Goal: Information Seeking & Learning: Find specific page/section

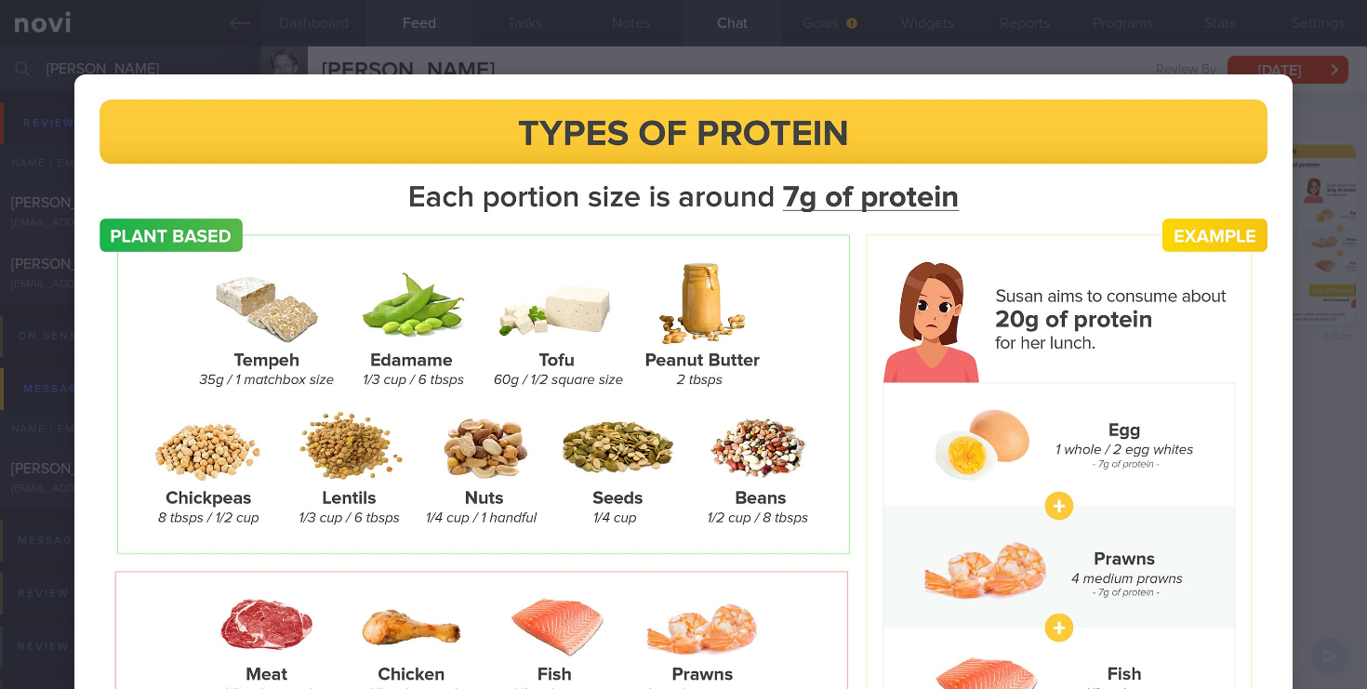
click at [324, 52] on div at bounding box center [683, 525] width 1367 height 1050
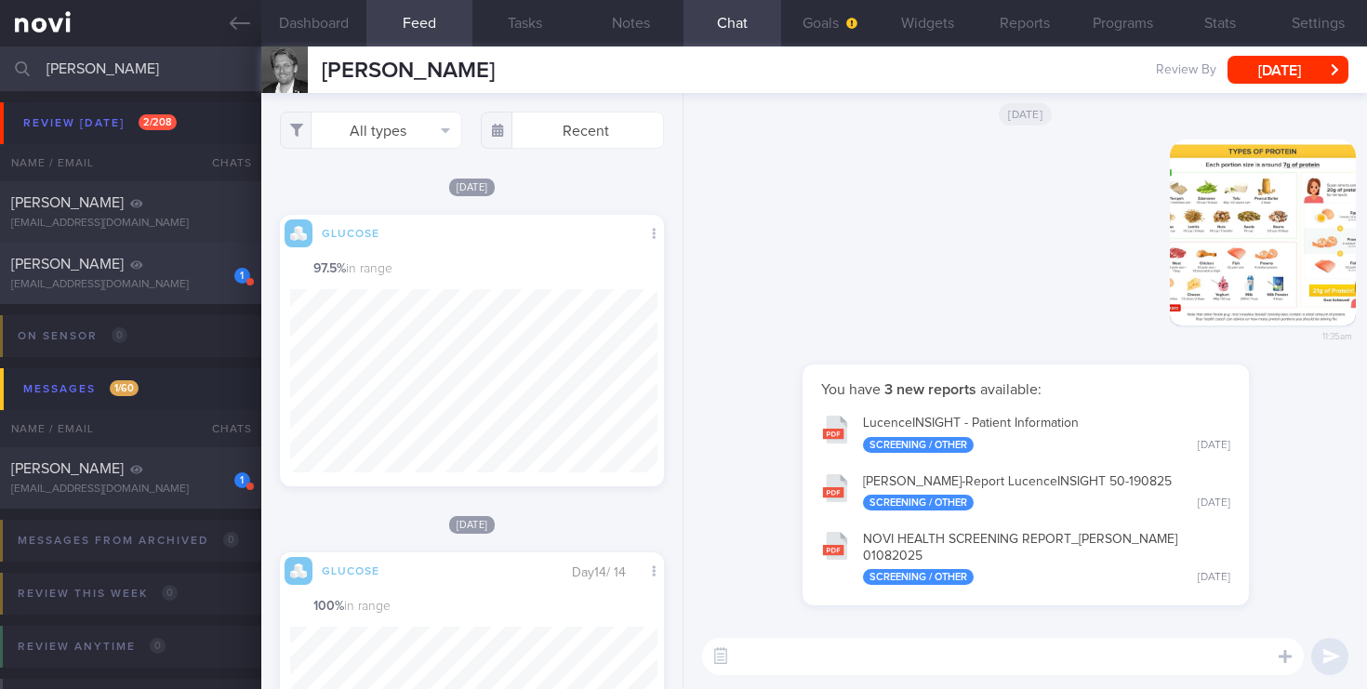
click at [160, 282] on div "[EMAIL_ADDRESS][DOMAIN_NAME]" at bounding box center [130, 285] width 239 height 14
select select "7"
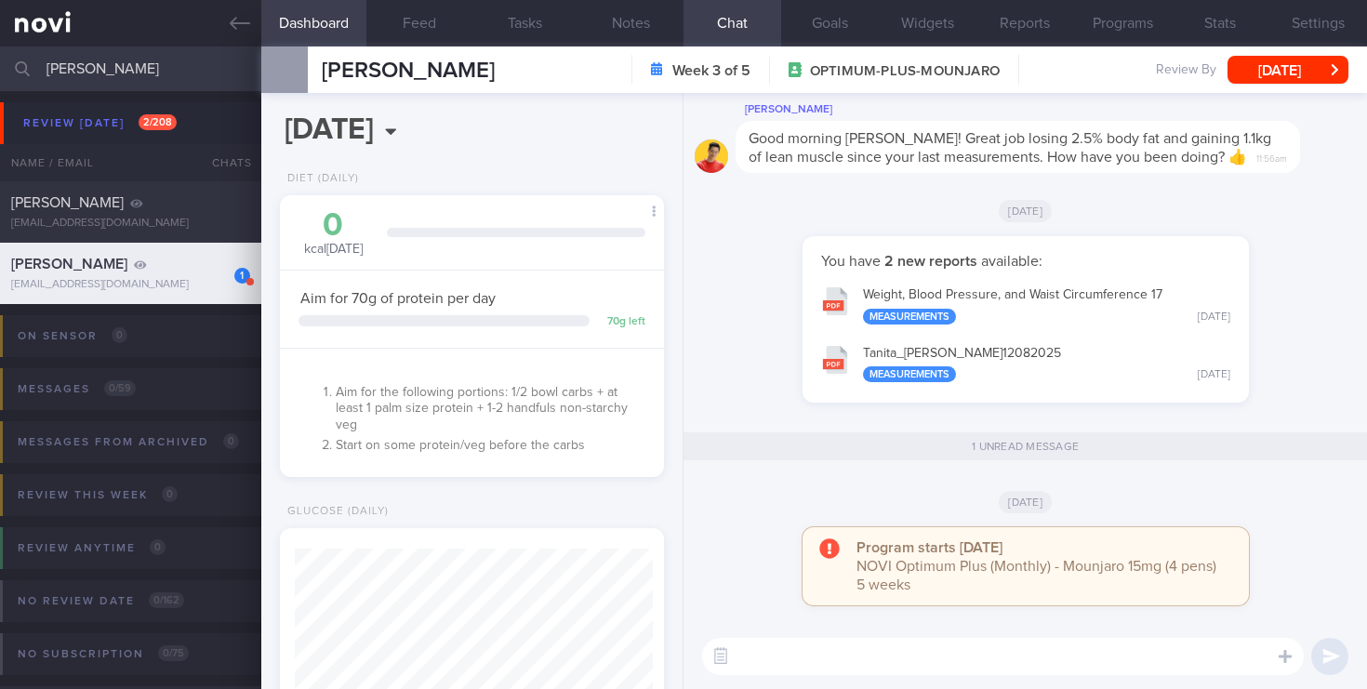
scroll to position [202, 351]
drag, startPoint x: 126, startPoint y: 72, endPoint x: 0, endPoint y: 69, distance: 126.5
click at [0, 69] on input "[PERSON_NAME]" at bounding box center [683, 68] width 1367 height 45
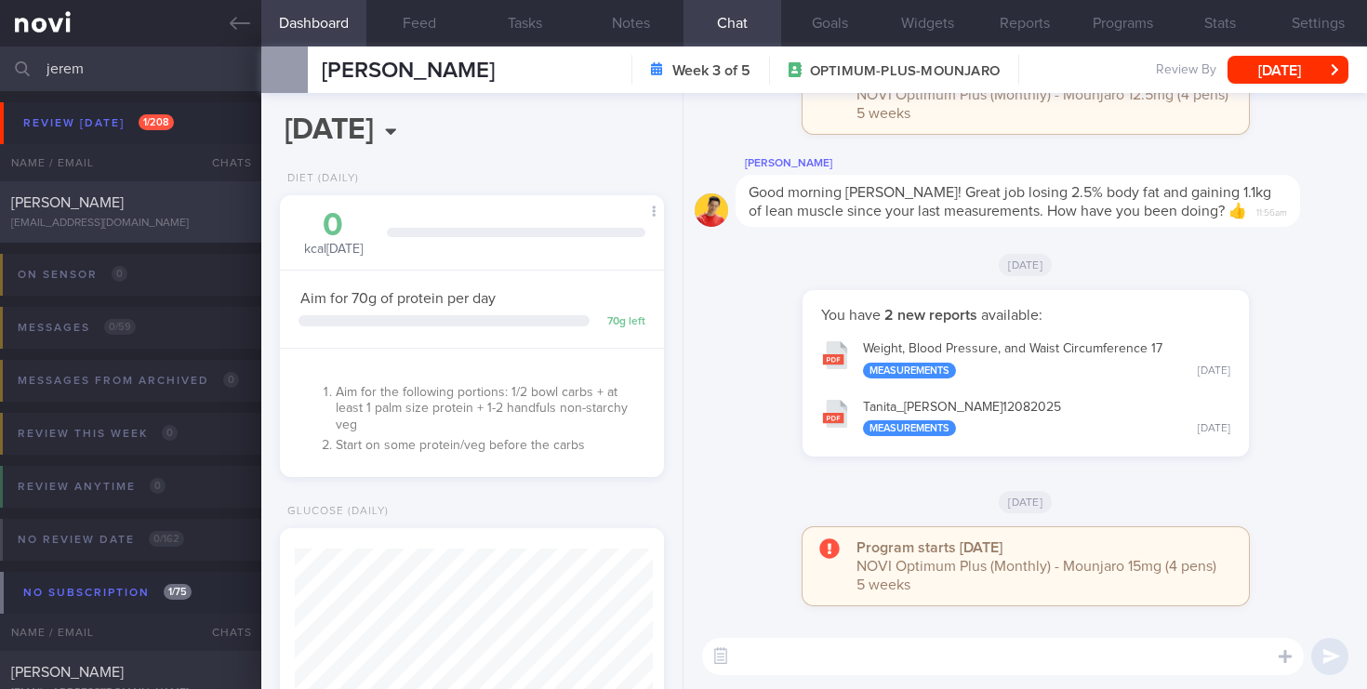
type input "jerem"
click at [116, 205] on span "[PERSON_NAME]" at bounding box center [67, 202] width 113 height 15
select select "4"
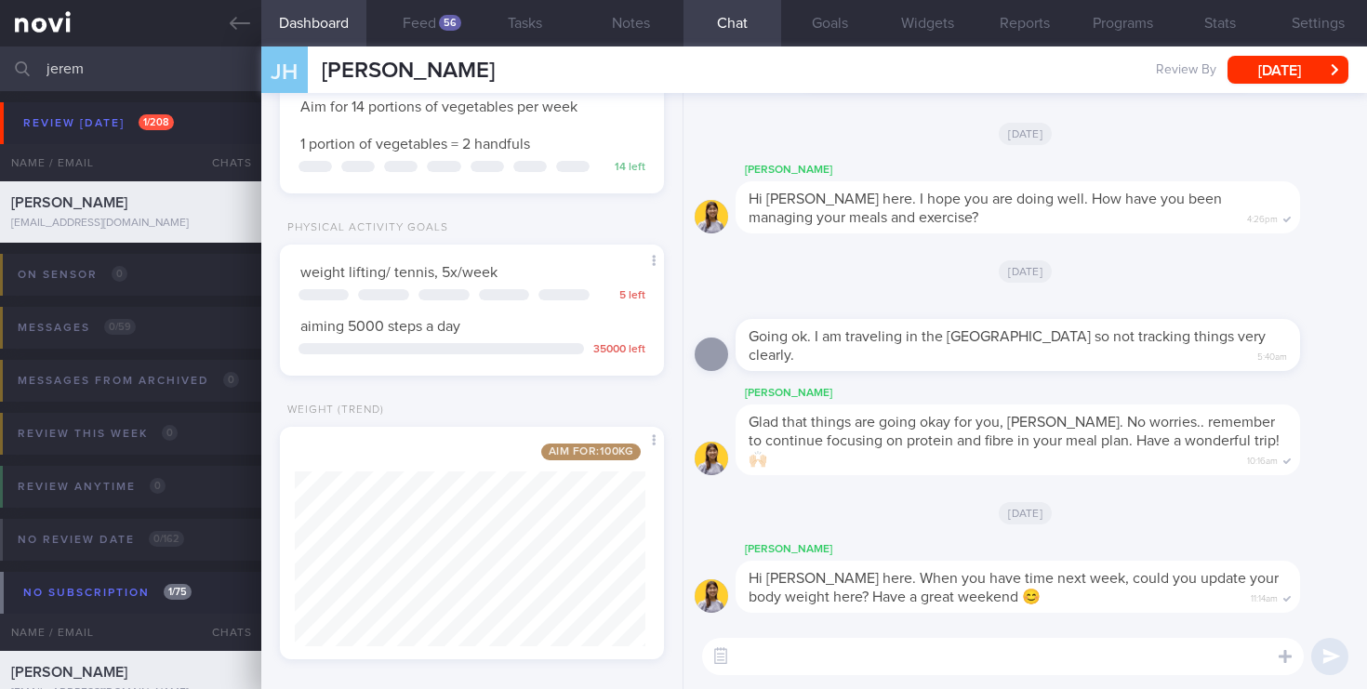
scroll to position [315, 0]
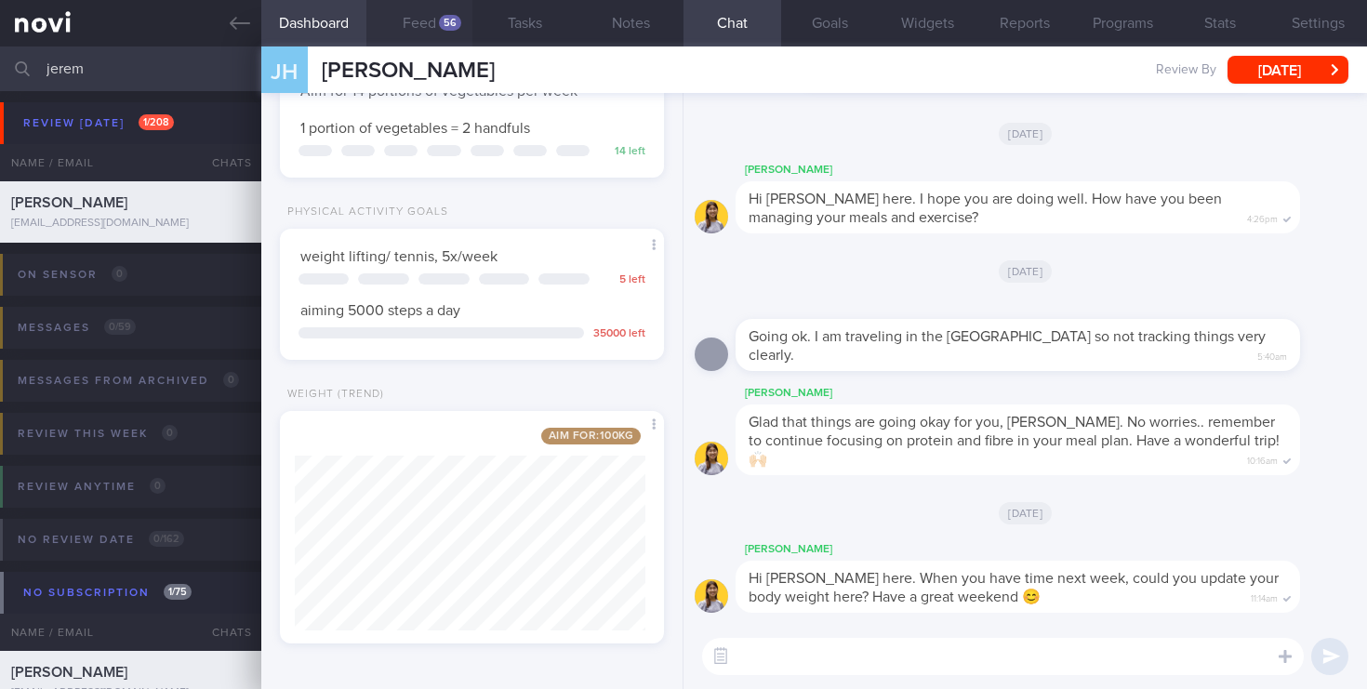
click at [437, 23] on button "Feed 56" at bounding box center [419, 23] width 106 height 46
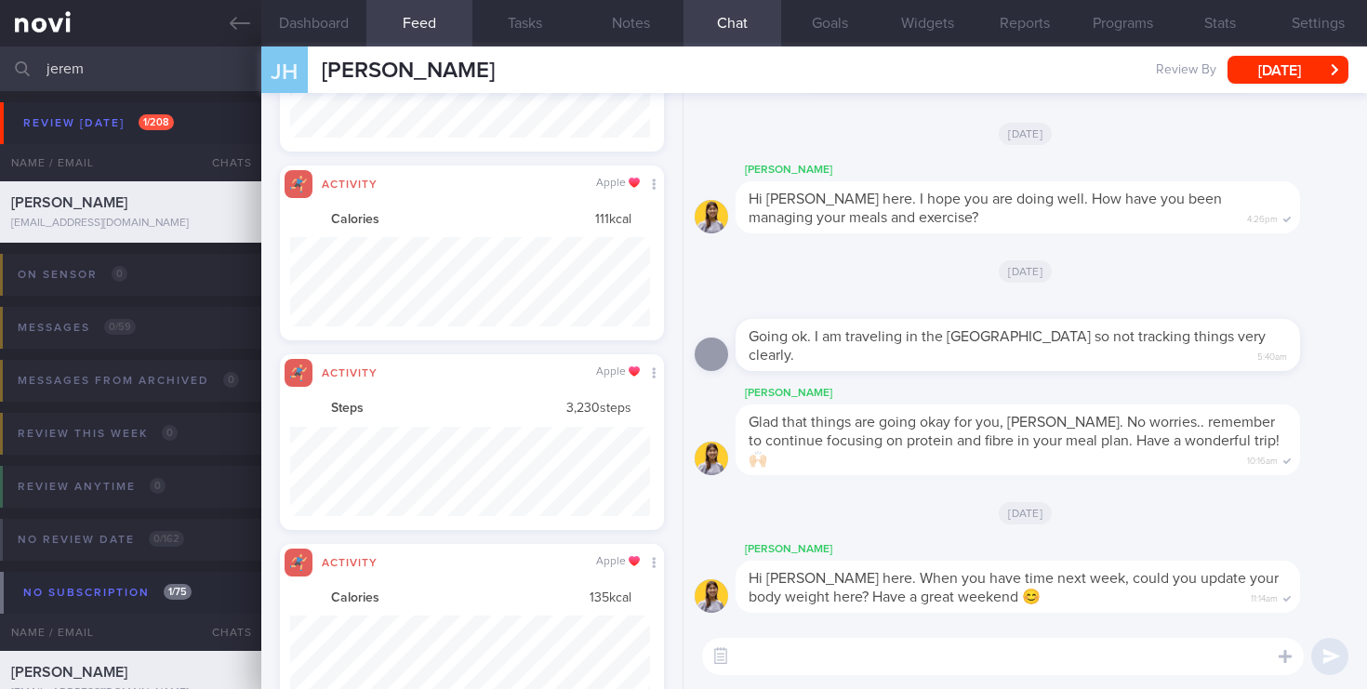
scroll to position [929756, 929484]
drag, startPoint x: 135, startPoint y: 66, endPoint x: 106, endPoint y: 65, distance: 28.8
click at [106, 65] on input "jerem" at bounding box center [683, 68] width 1367 height 45
drag, startPoint x: 111, startPoint y: 71, endPoint x: 3, endPoint y: 47, distance: 110.3
click at [3, 47] on div "jerem Assigned patients Assigned patients All active patients Archived patients" at bounding box center [683, 68] width 1367 height 45
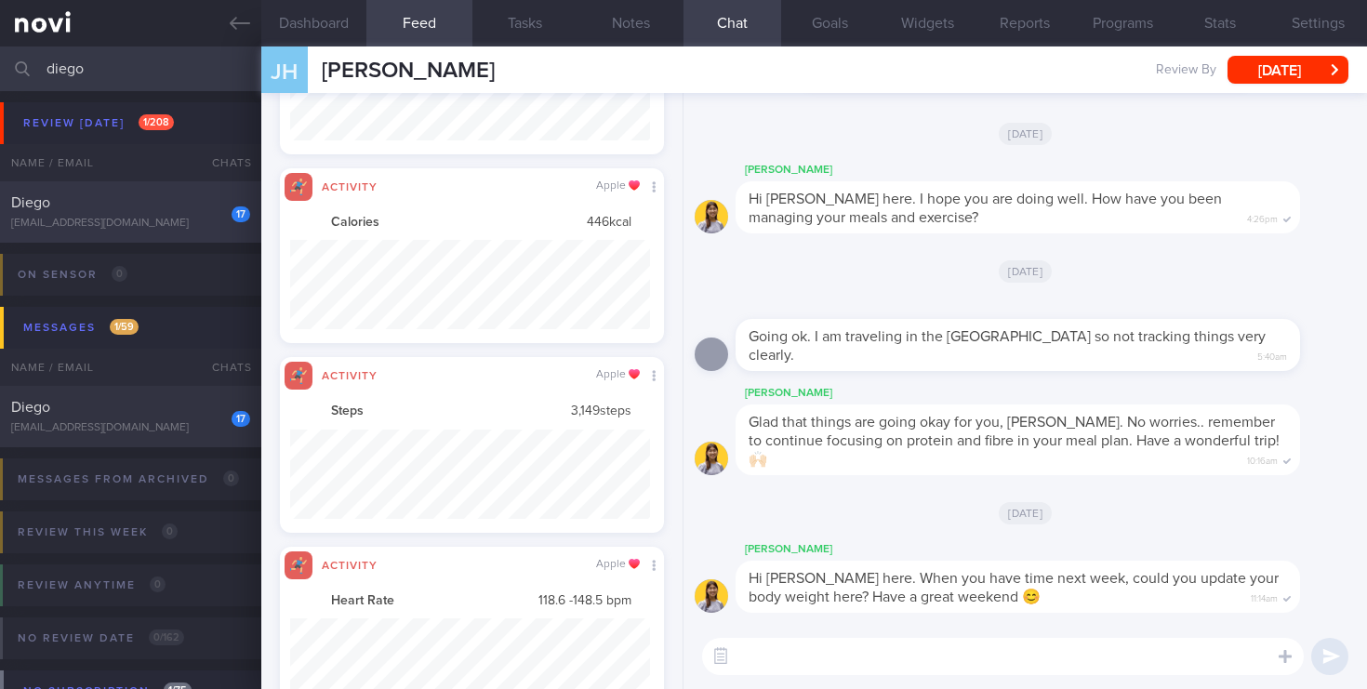
click at [183, 221] on div "[EMAIL_ADDRESS][DOMAIN_NAME]" at bounding box center [130, 224] width 239 height 14
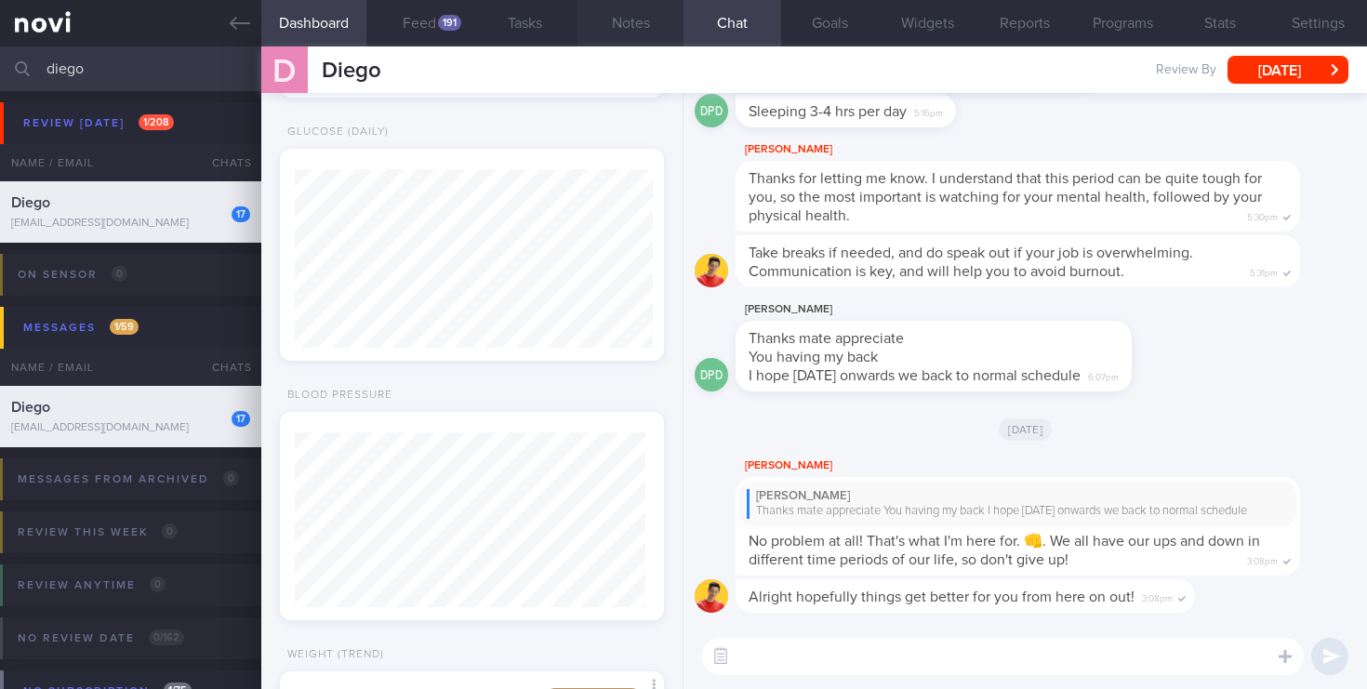
scroll to position [202, 351]
drag, startPoint x: 138, startPoint y: 75, endPoint x: 0, endPoint y: 111, distance: 142.1
click at [0, 111] on div "diego Assigned patients Assigned patients All active patients Archived patients…" at bounding box center [683, 367] width 1367 height 643
type input "d"
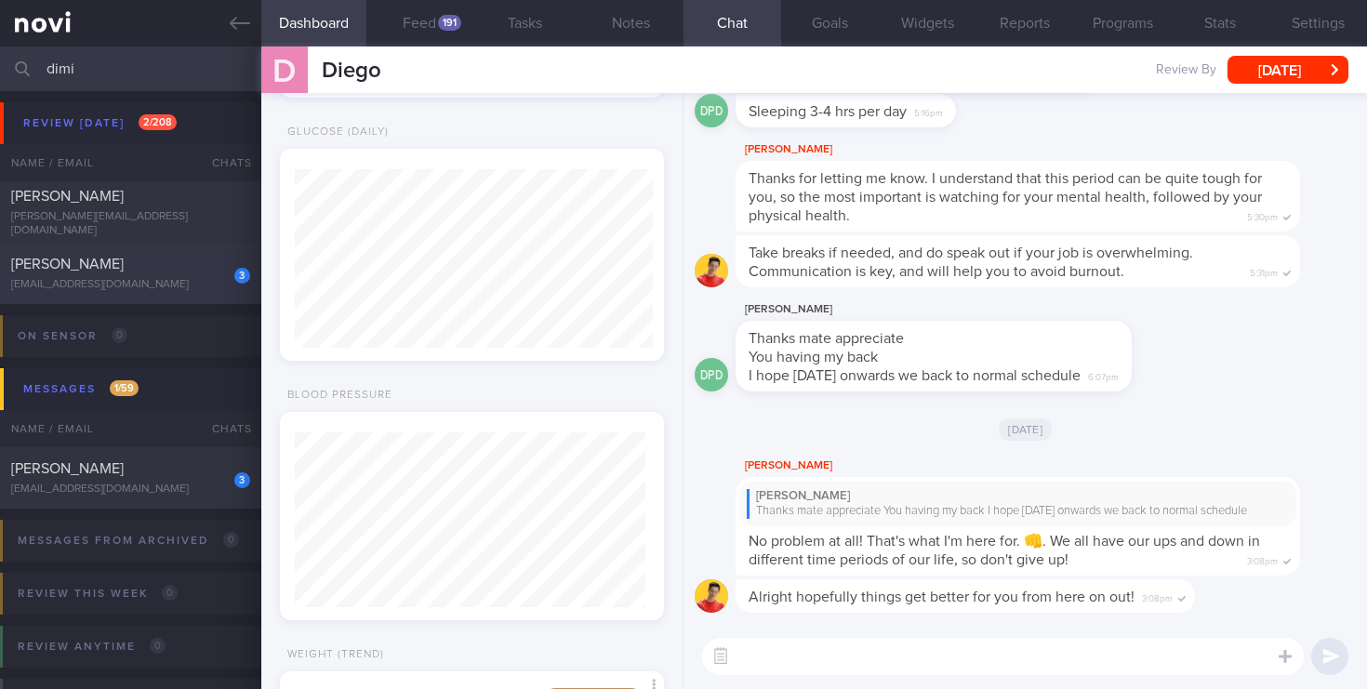
type input "dimi"
click at [128, 272] on div "[PERSON_NAME]" at bounding box center [128, 264] width 234 height 19
select select "8"
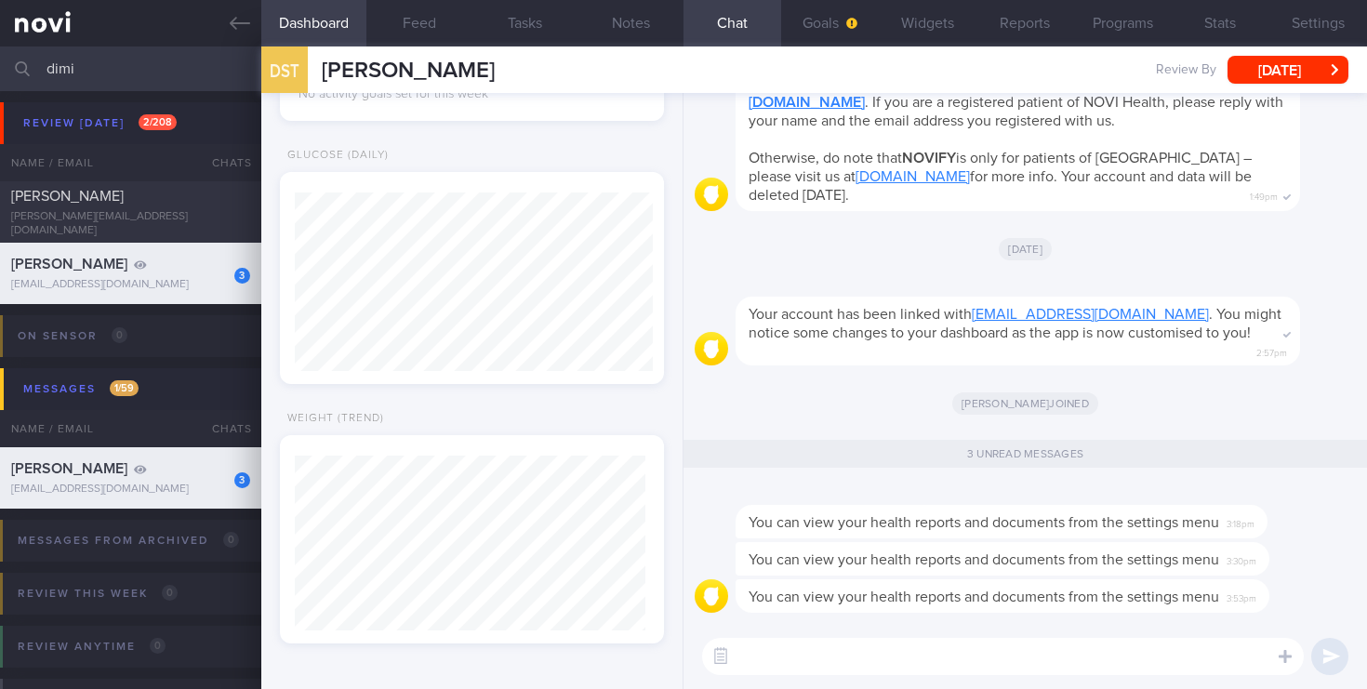
click at [226, 499] on div "3 [PERSON_NAME] [EMAIL_ADDRESS][DOMAIN_NAME]" at bounding box center [683, 477] width 1367 height 61
drag, startPoint x: 108, startPoint y: 62, endPoint x: 0, endPoint y: 11, distance: 119.4
click at [0, 11] on div "Patients New Users Coaches dimi Assigned patients Assigned patients All active …" at bounding box center [683, 344] width 1367 height 689
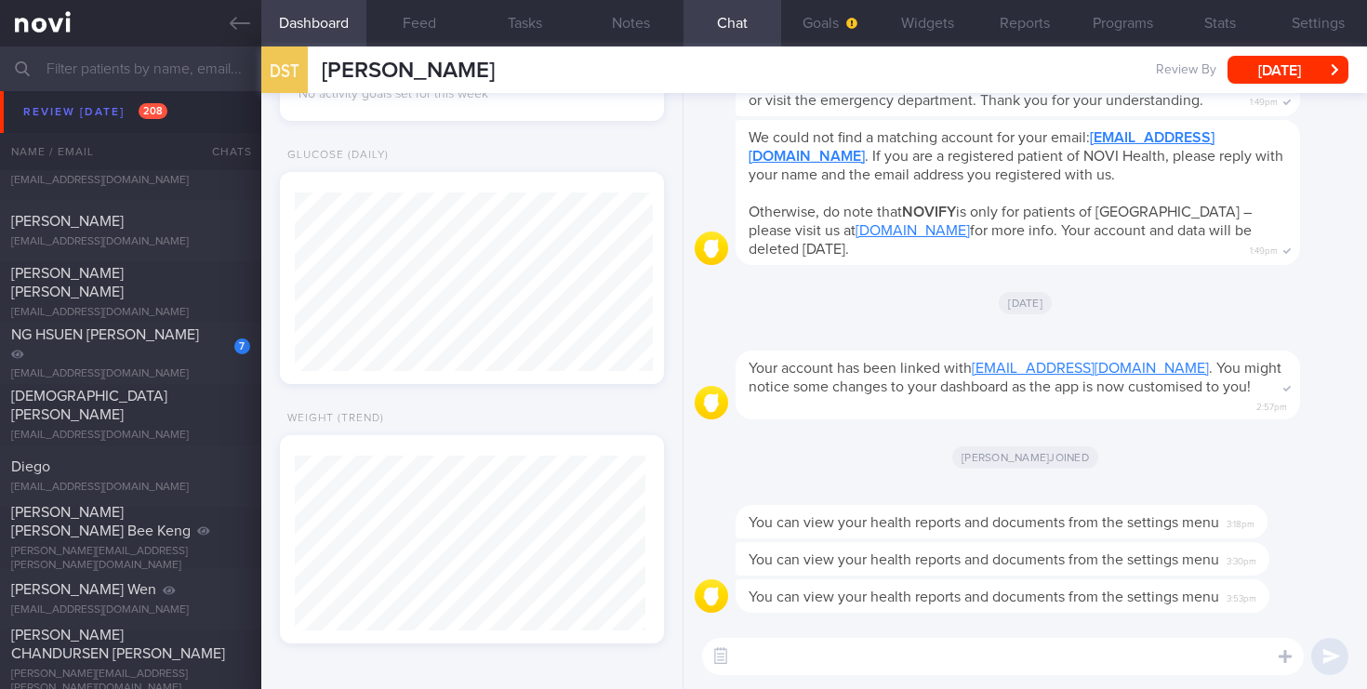
scroll to position [5623, 0]
click at [152, 347] on span "NG HSUEN [PERSON_NAME]" at bounding box center [105, 339] width 188 height 15
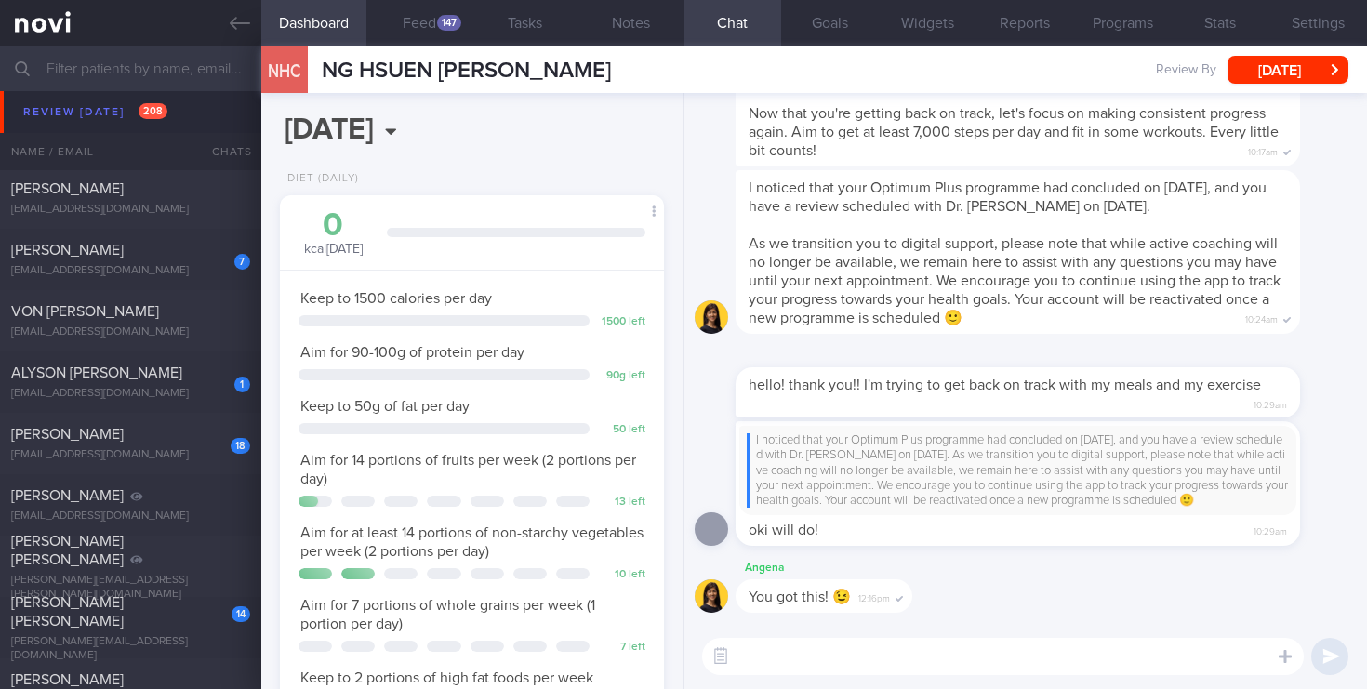
scroll to position [6931, 0]
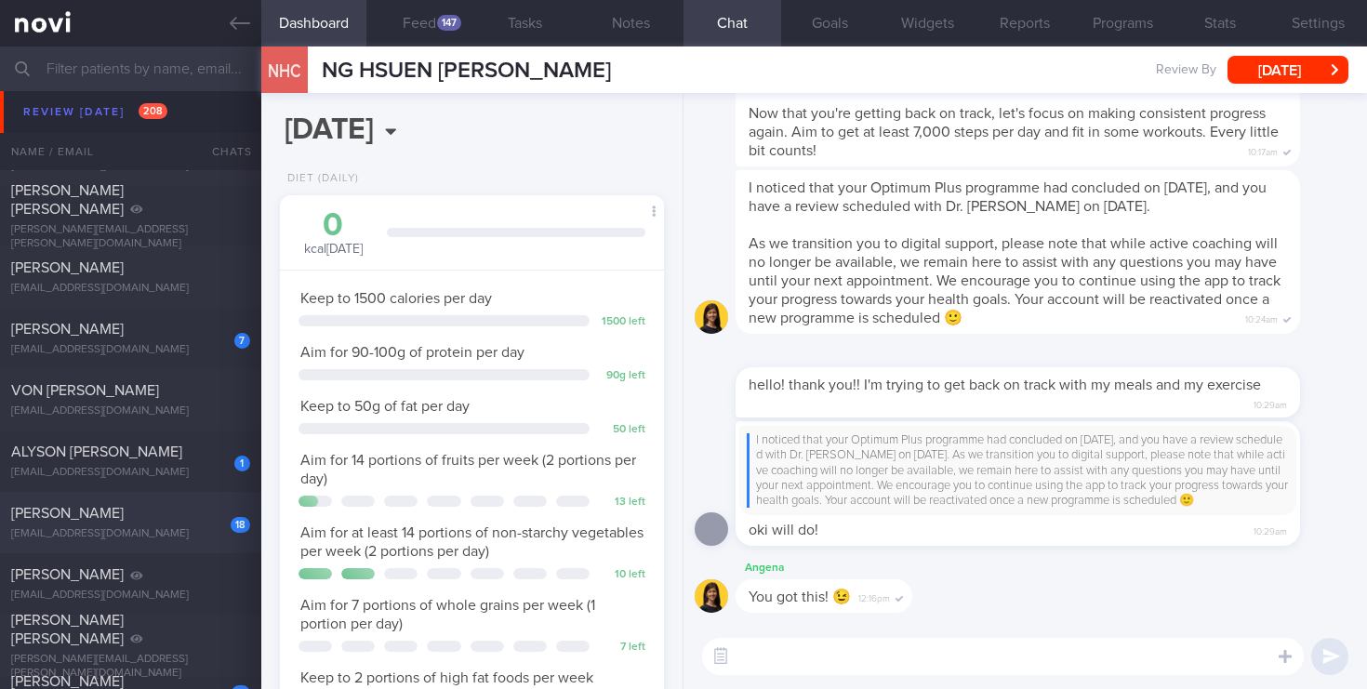
click at [143, 505] on div "[PERSON_NAME]" at bounding box center [128, 513] width 234 height 19
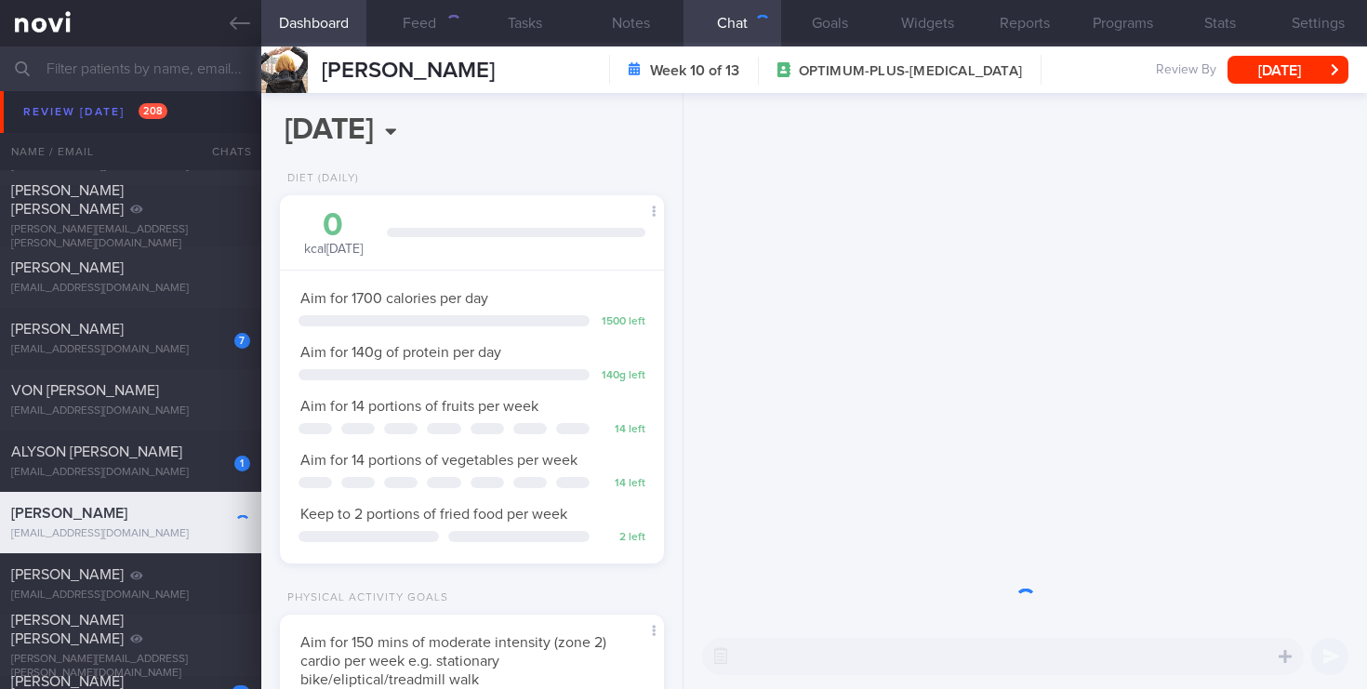
scroll to position [202, 351]
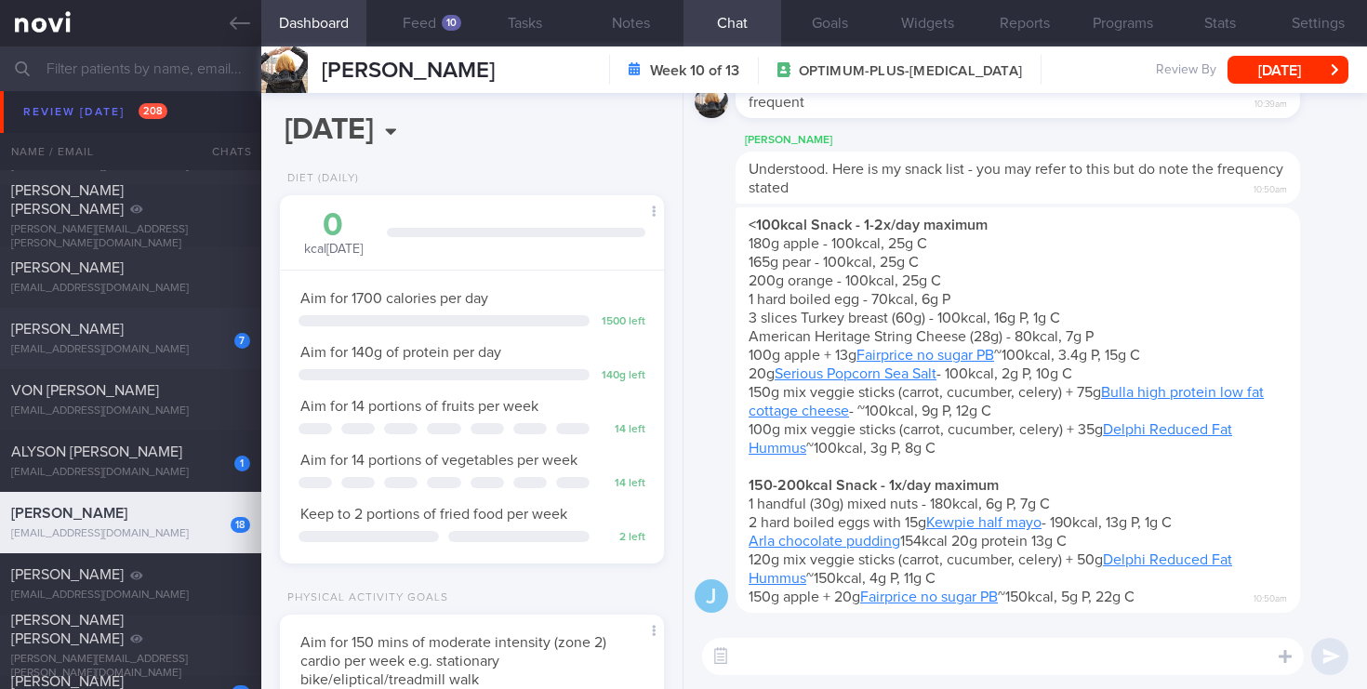
click at [145, 315] on div "7 [PERSON_NAME] [EMAIL_ADDRESS][DOMAIN_NAME] [DATE] [DATE] OPTIMUM-PLUS-[MEDICA…" at bounding box center [683, 338] width 1367 height 61
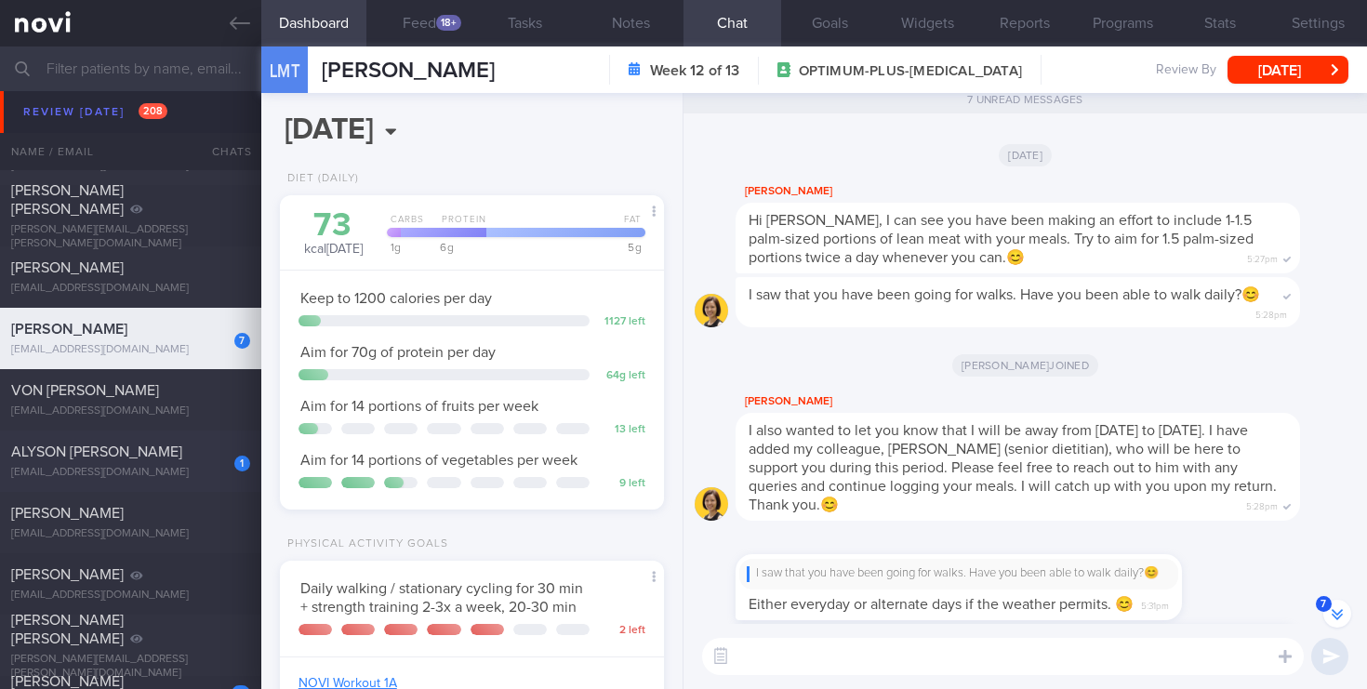
scroll to position [179, 358]
click at [143, 472] on div "1 [PERSON_NAME] [PERSON_NAME] [EMAIL_ADDRESS][DOMAIN_NAME]" at bounding box center [130, 461] width 261 height 37
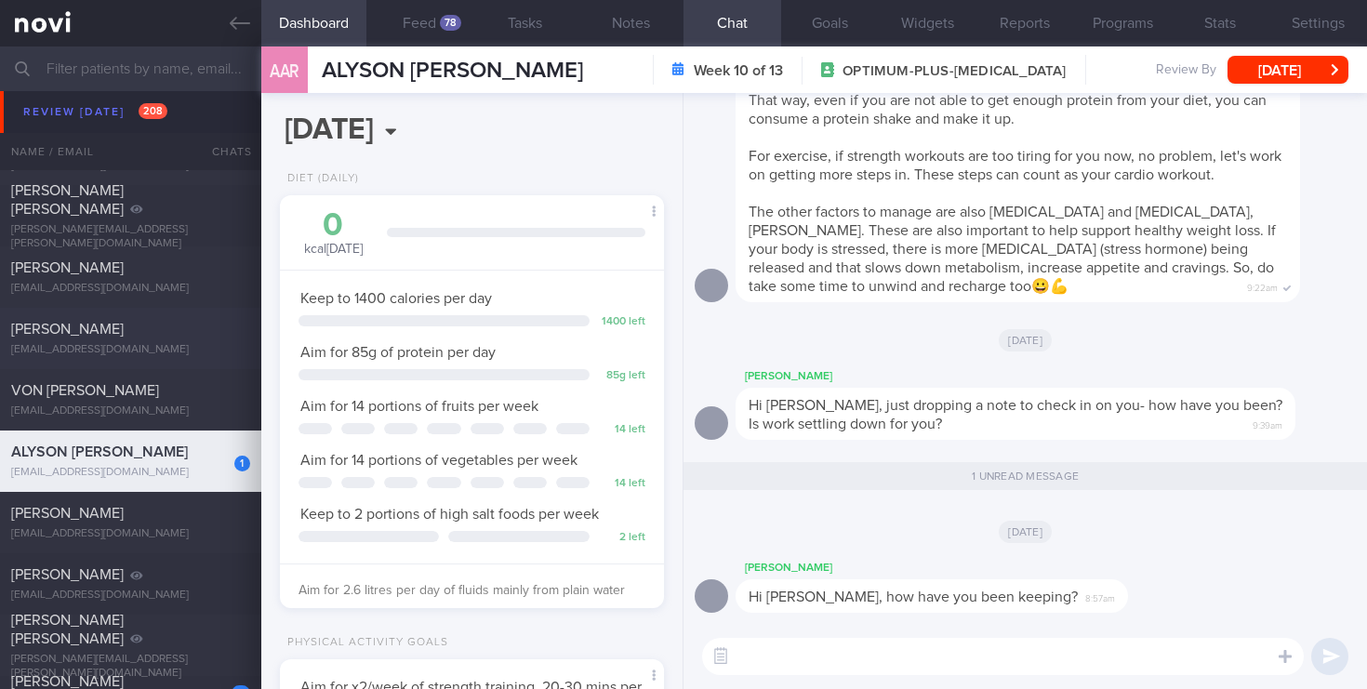
click at [82, 329] on span "[PERSON_NAME]" at bounding box center [67, 329] width 113 height 15
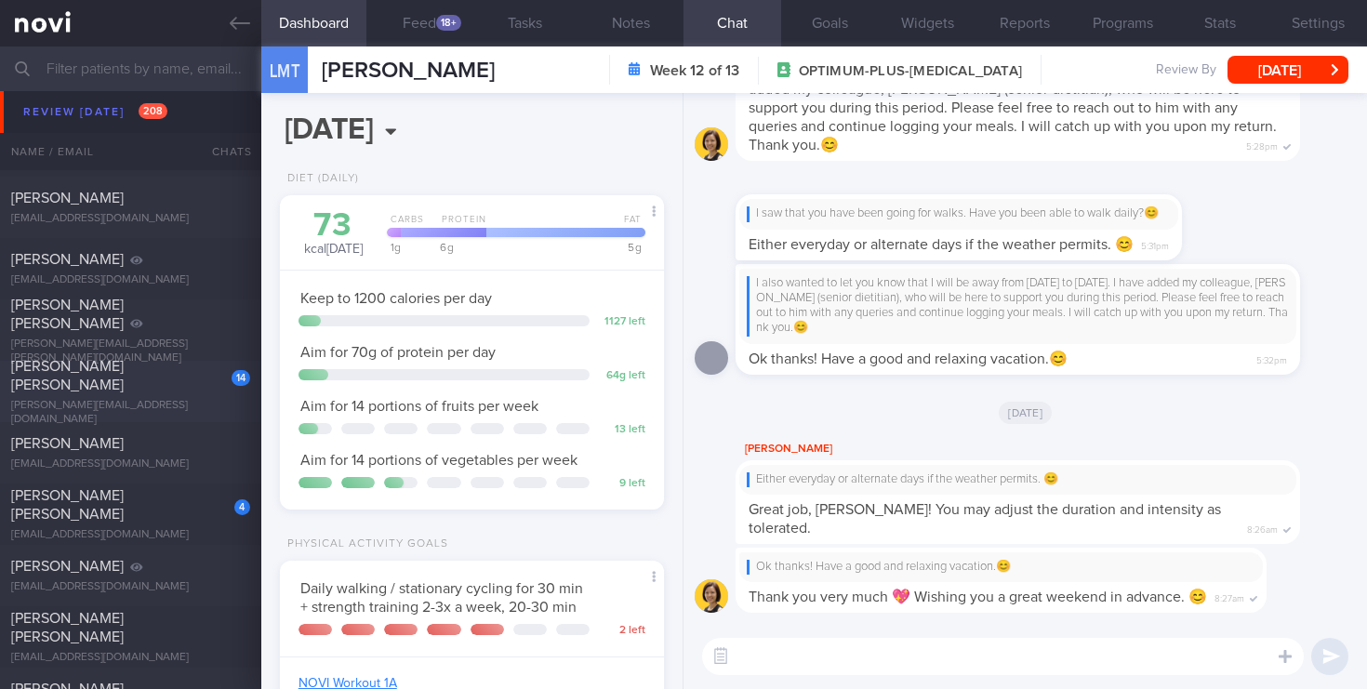
click at [166, 392] on div "14 [PERSON_NAME] [PERSON_NAME] [PERSON_NAME][EMAIL_ADDRESS][DOMAIN_NAME]" at bounding box center [130, 392] width 261 height 70
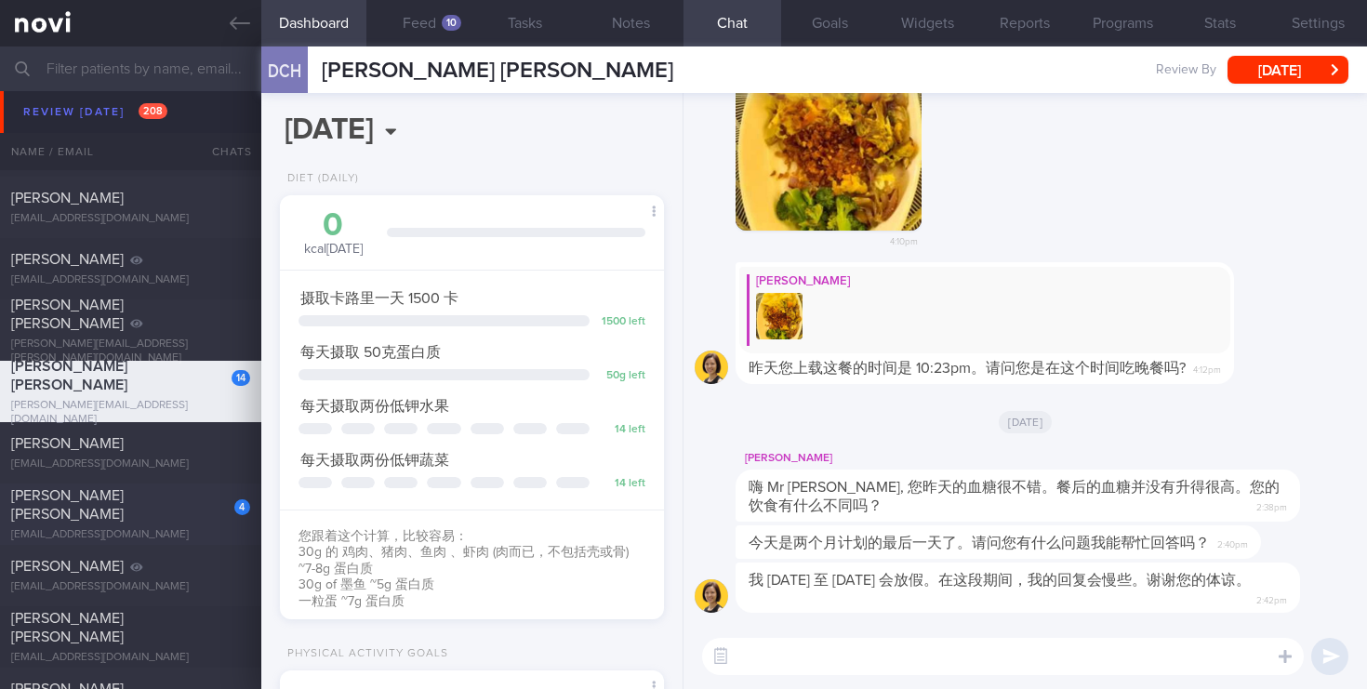
click at [99, 513] on div "[PERSON_NAME] [PERSON_NAME]" at bounding box center [128, 504] width 234 height 37
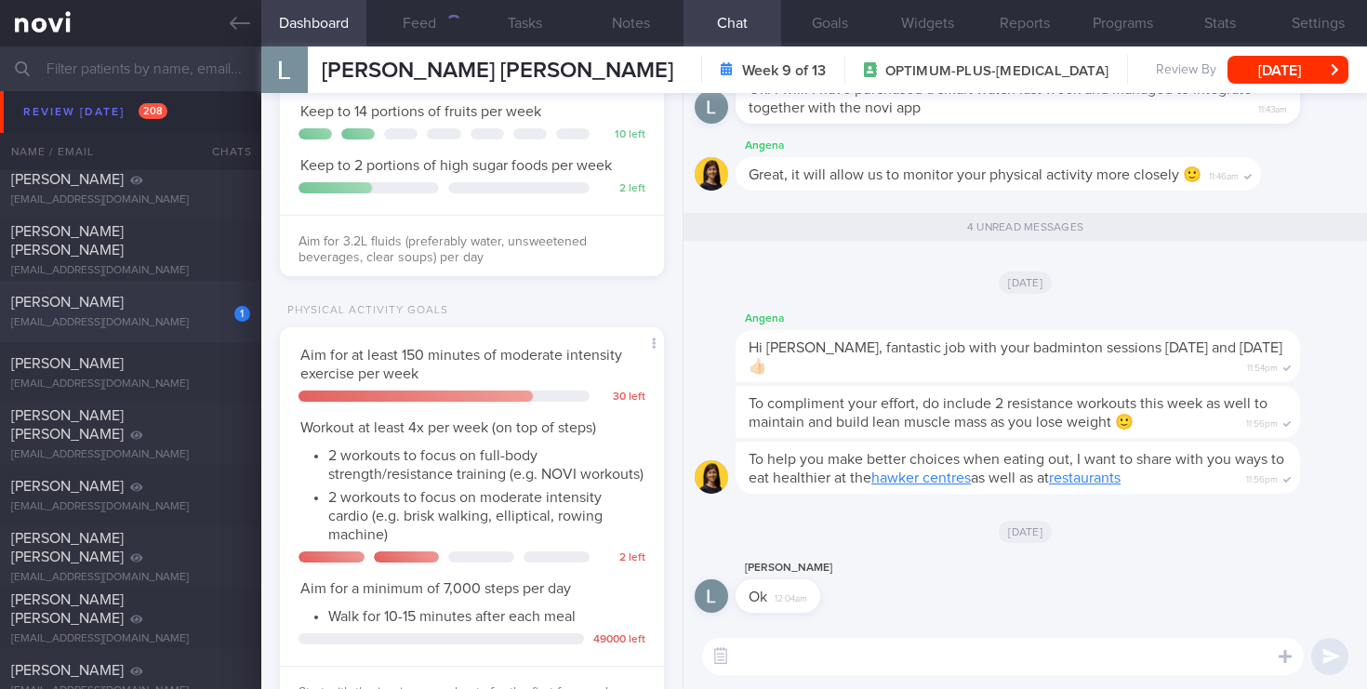
click at [200, 314] on div "1 [PERSON_NAME] [EMAIL_ADDRESS][DOMAIN_NAME]" at bounding box center [130, 311] width 261 height 37
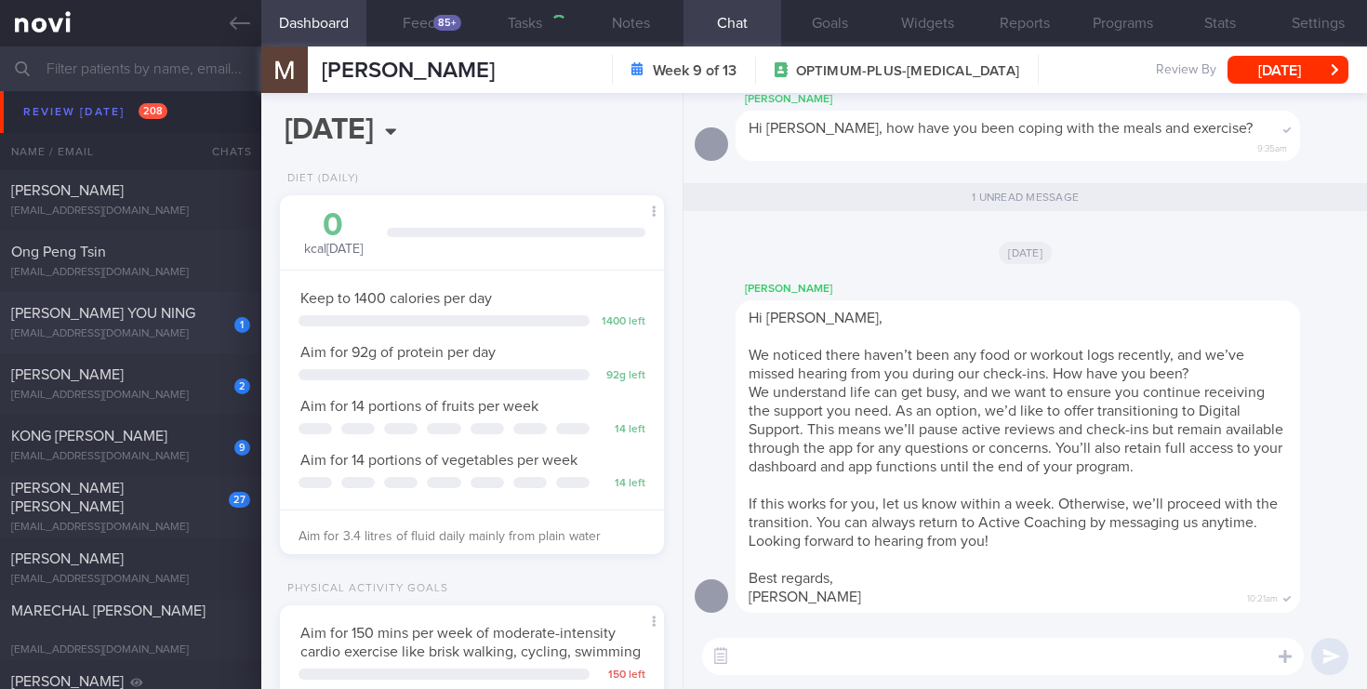
click at [205, 325] on div "1 [PERSON_NAME] YOU NING [EMAIL_ADDRESS][DOMAIN_NAME]" at bounding box center [130, 322] width 261 height 37
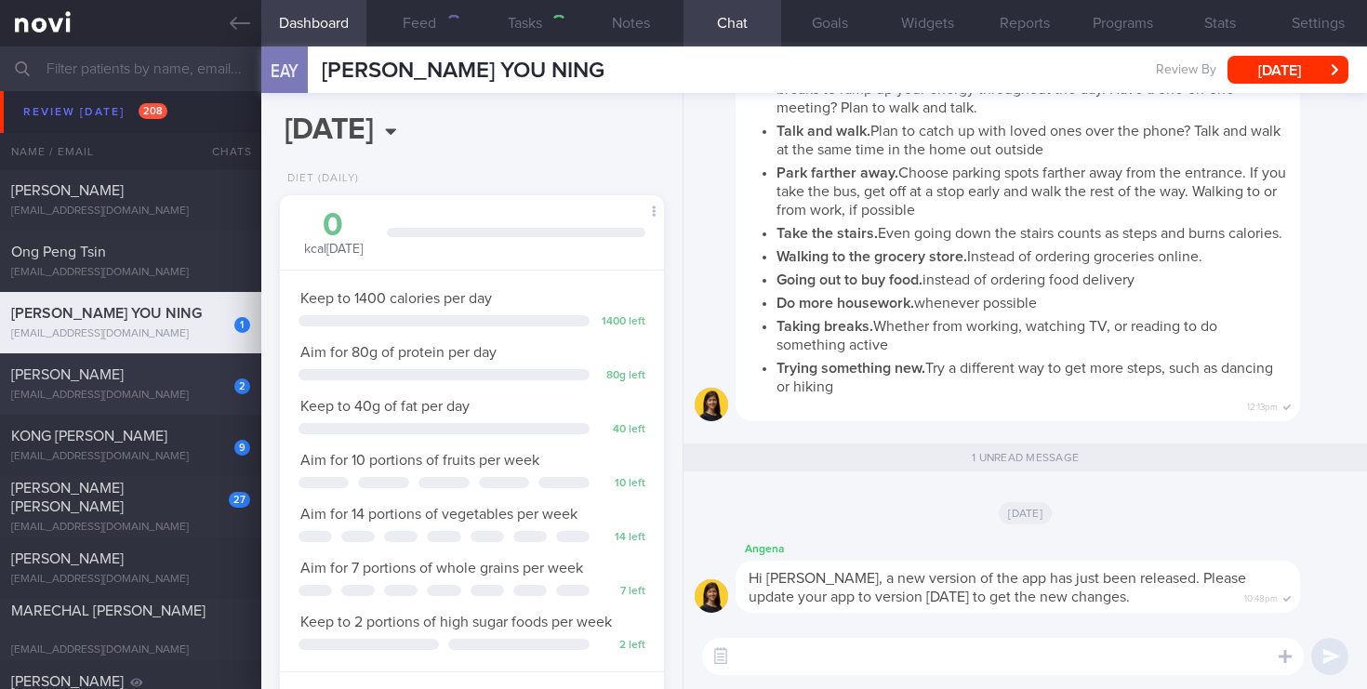
click at [198, 374] on div "[PERSON_NAME]" at bounding box center [128, 374] width 234 height 19
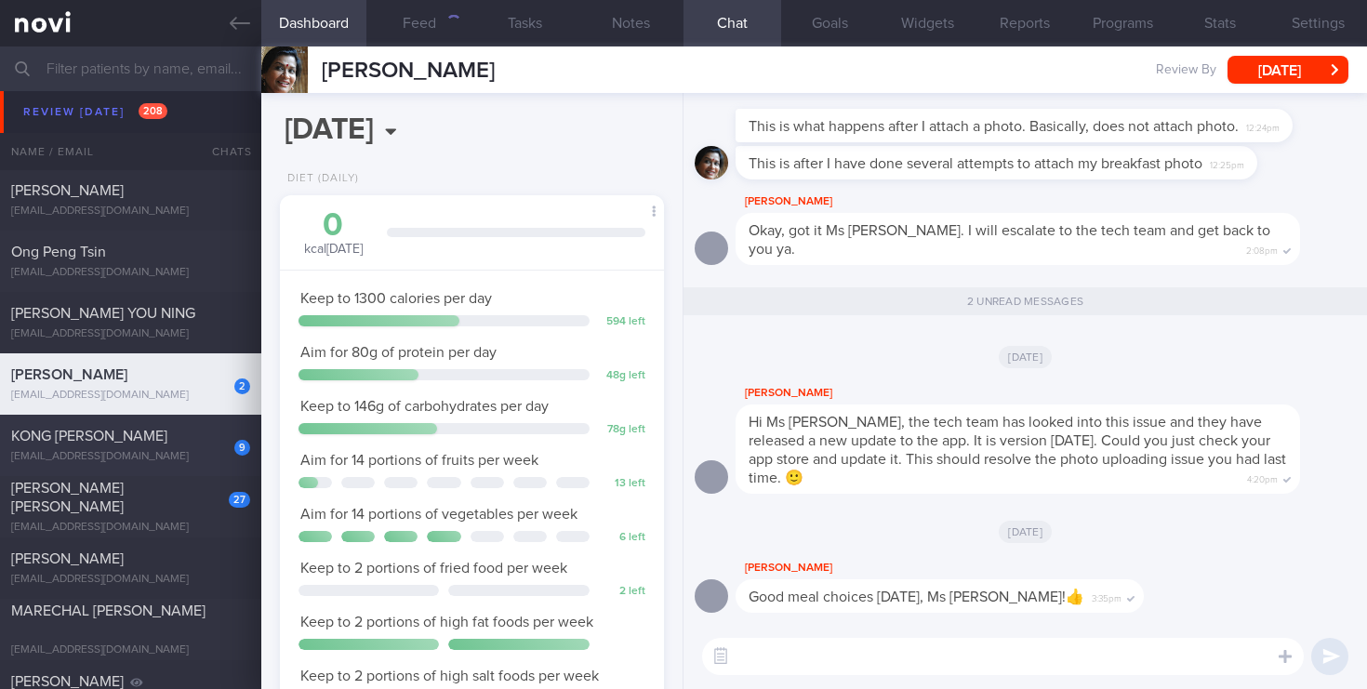
click at [165, 446] on div "9 KONG [PERSON_NAME] [EMAIL_ADDRESS][DOMAIN_NAME]" at bounding box center [130, 445] width 261 height 37
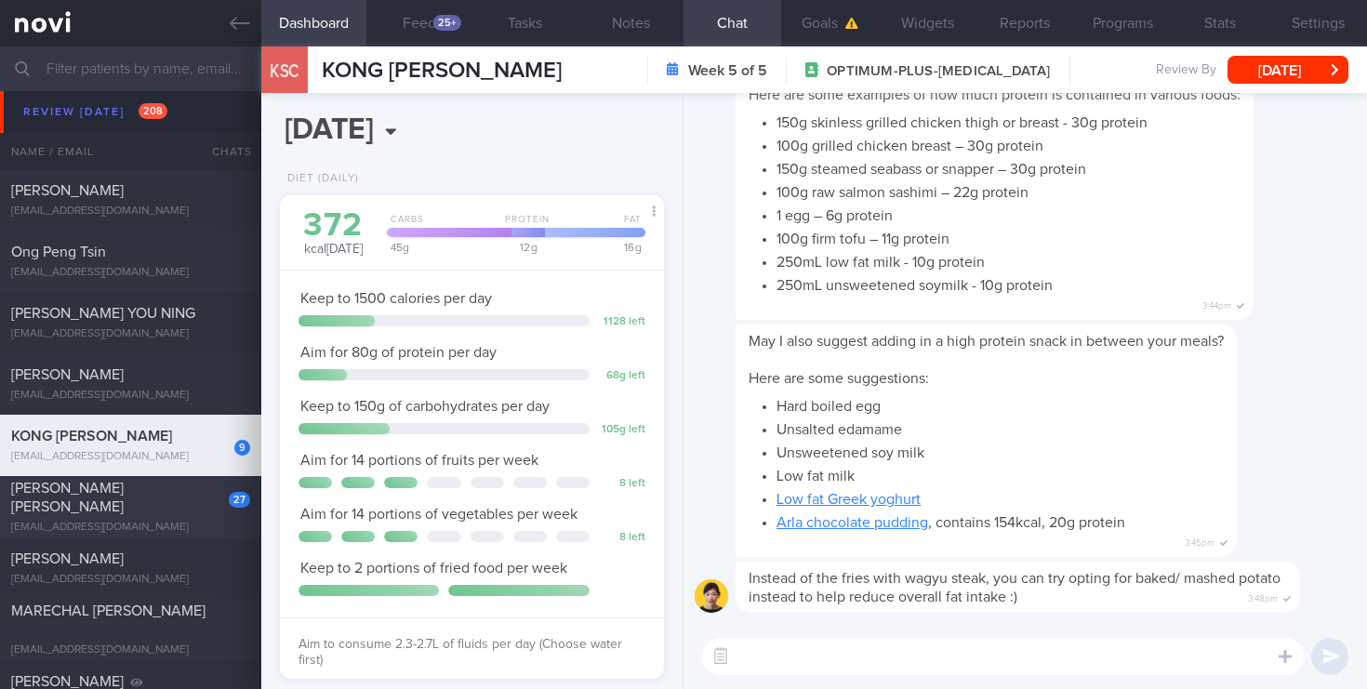
click at [179, 527] on div "27 [PERSON_NAME] Roberson [EMAIL_ADDRESS][DOMAIN_NAME] [DATE] [DATE] OPTIMUM-PL…" at bounding box center [683, 506] width 1367 height 61
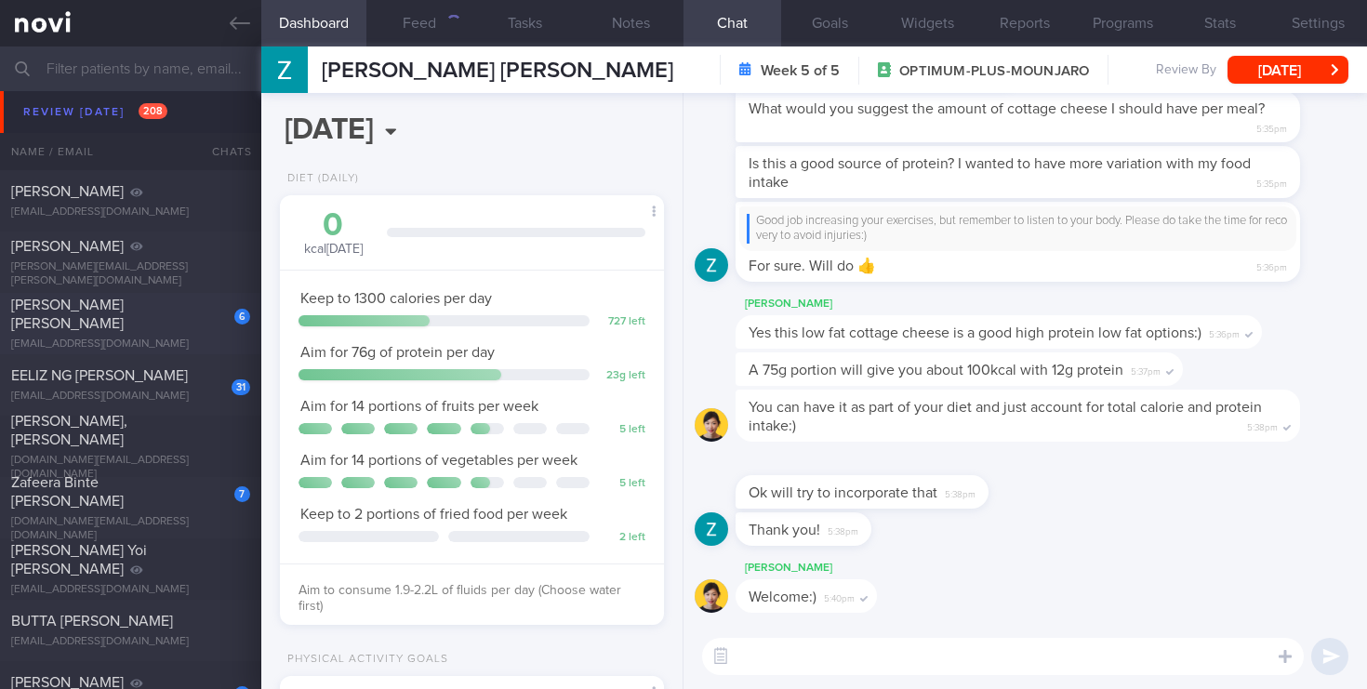
click at [202, 338] on div "[EMAIL_ADDRESS][DOMAIN_NAME]" at bounding box center [130, 345] width 239 height 14
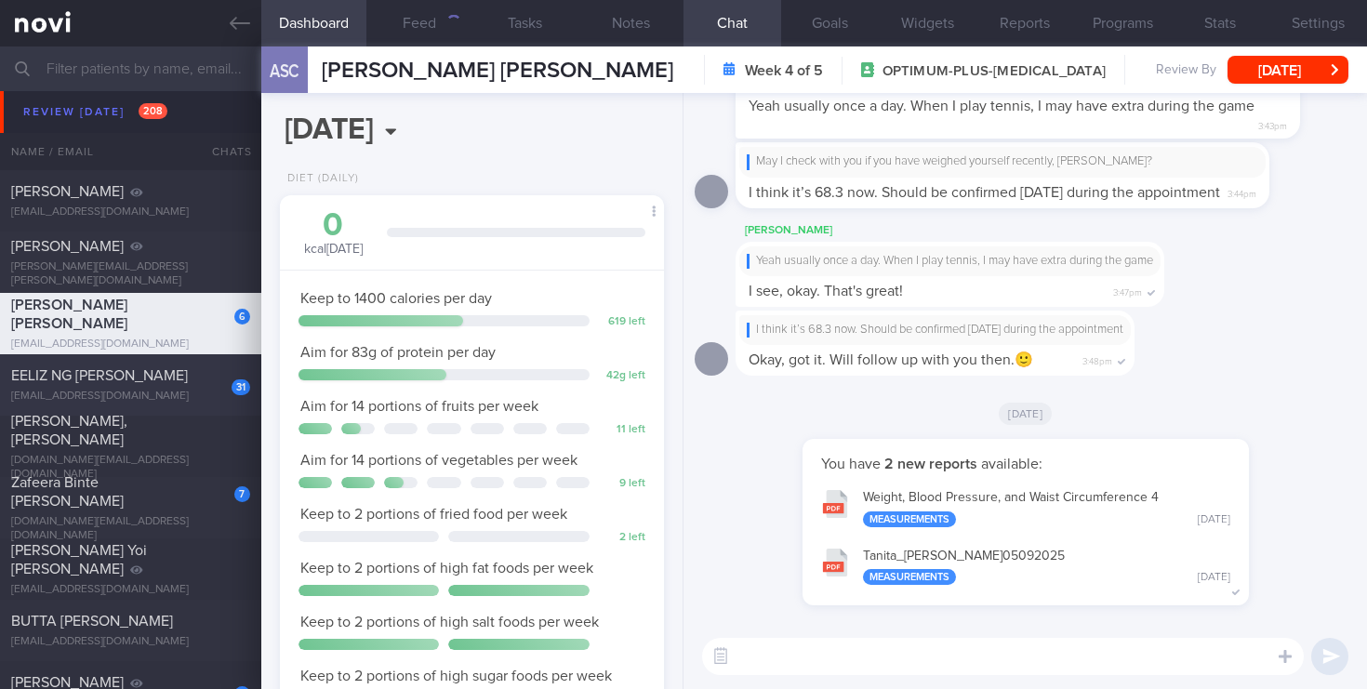
click at [139, 390] on div "[EMAIL_ADDRESS][DOMAIN_NAME]" at bounding box center [130, 397] width 239 height 14
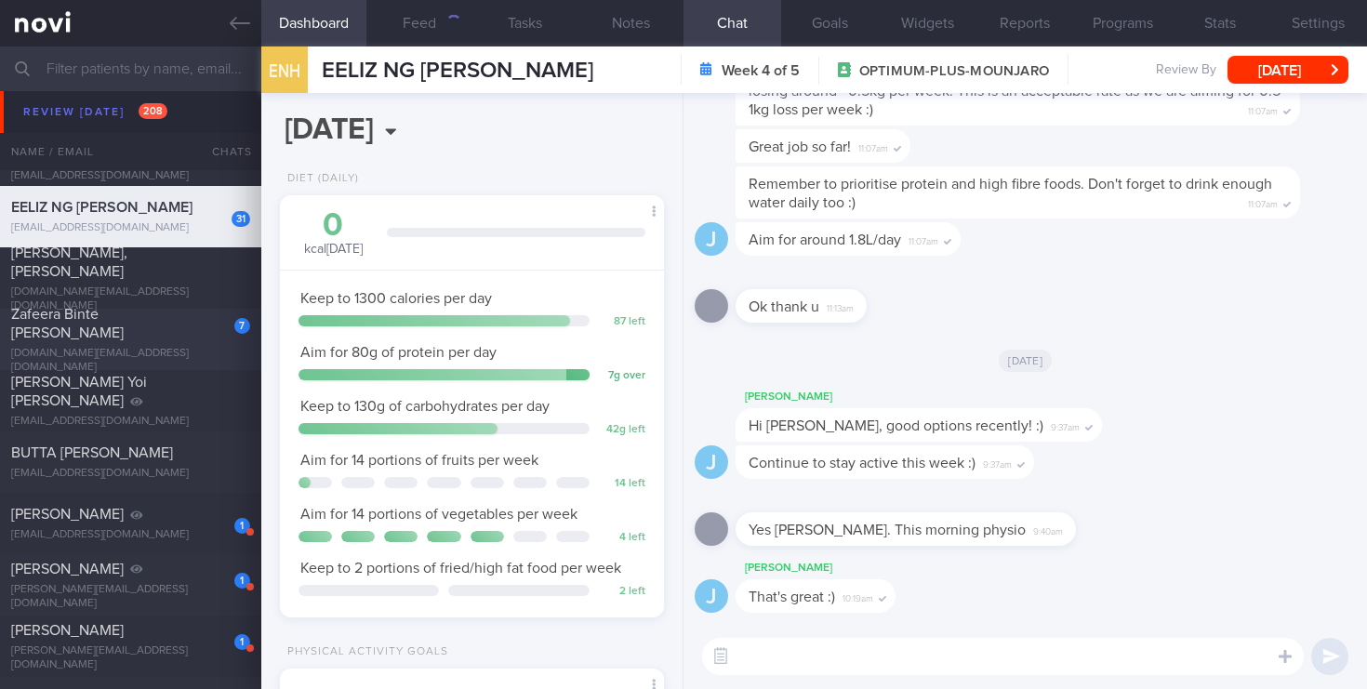
click at [209, 352] on div "[DOMAIN_NAME][EMAIL_ADDRESS][DOMAIN_NAME]" at bounding box center [130, 361] width 239 height 28
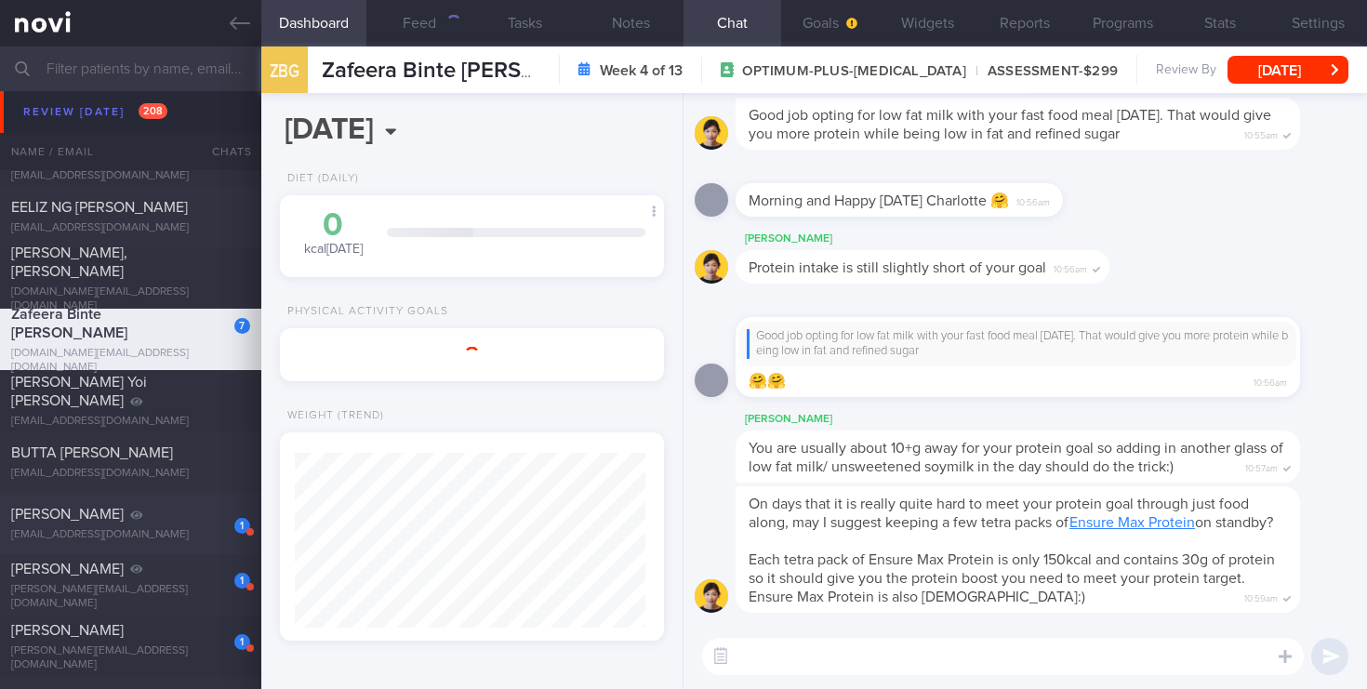
click at [171, 510] on div "[PERSON_NAME]" at bounding box center [128, 514] width 234 height 19
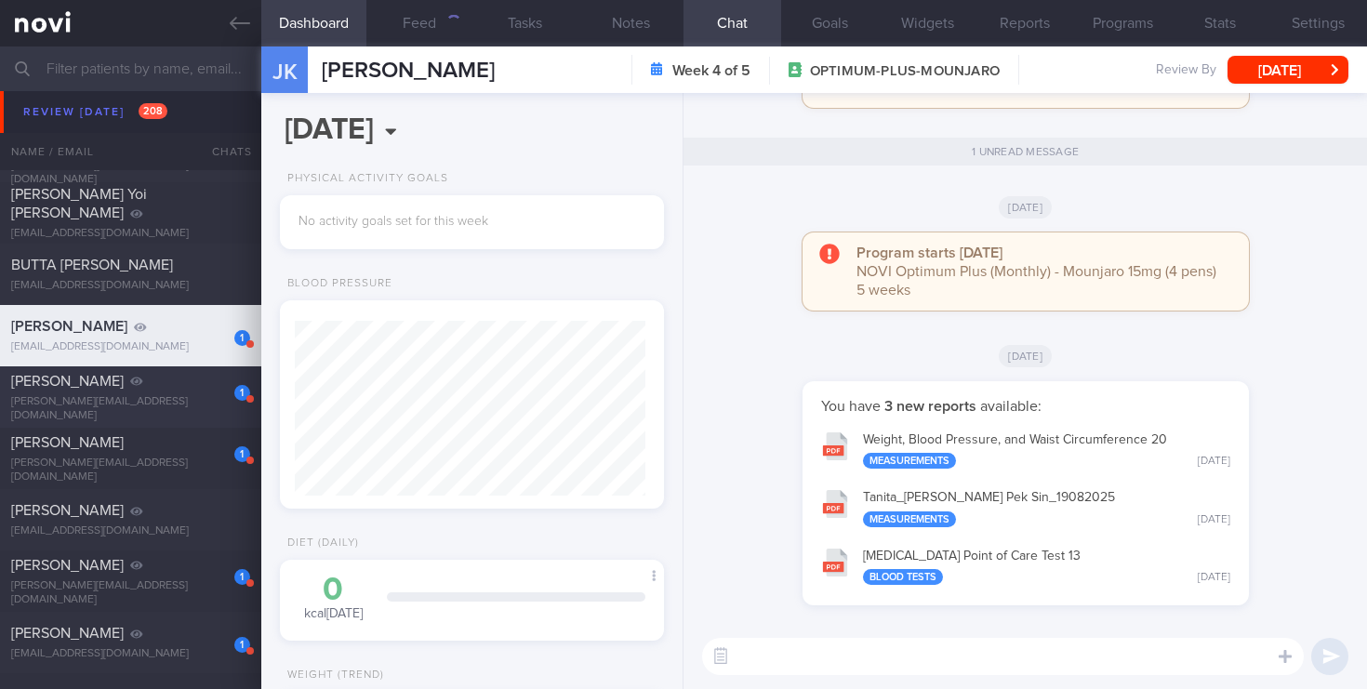
click at [154, 404] on div "[PERSON_NAME][EMAIL_ADDRESS][DOMAIN_NAME]" at bounding box center [130, 409] width 239 height 28
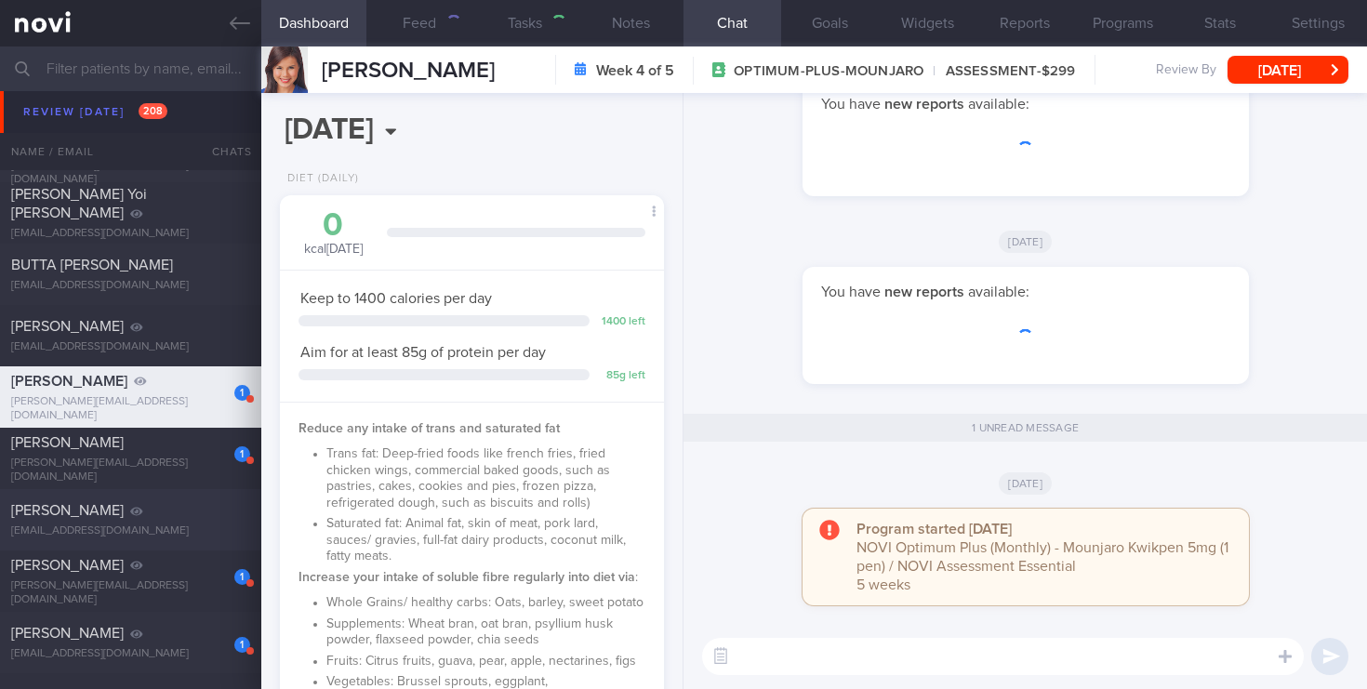
click at [107, 495] on div "[PERSON_NAME] [PERSON_NAME][EMAIL_ADDRESS][DOMAIN_NAME] [DATE] [DATE] OPTIMUM-P…" at bounding box center [683, 519] width 1367 height 61
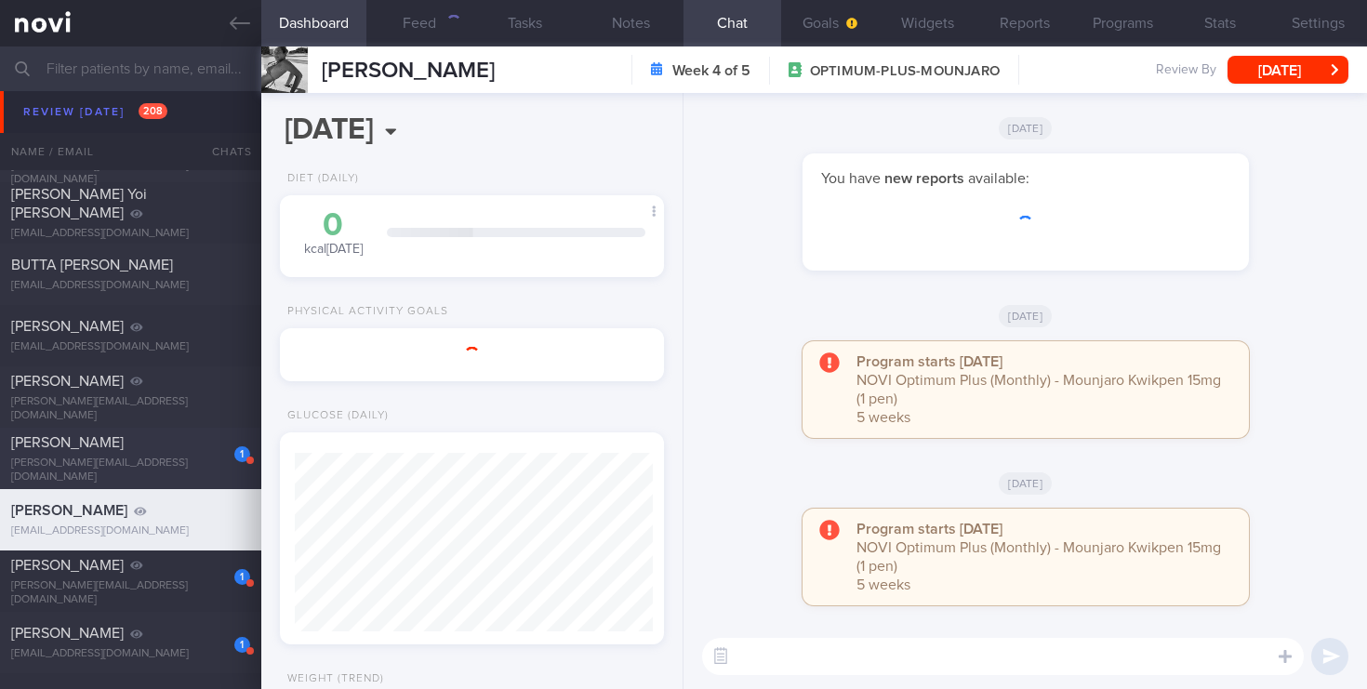
click at [114, 464] on div "[PERSON_NAME][EMAIL_ADDRESS][DOMAIN_NAME]" at bounding box center [130, 471] width 239 height 28
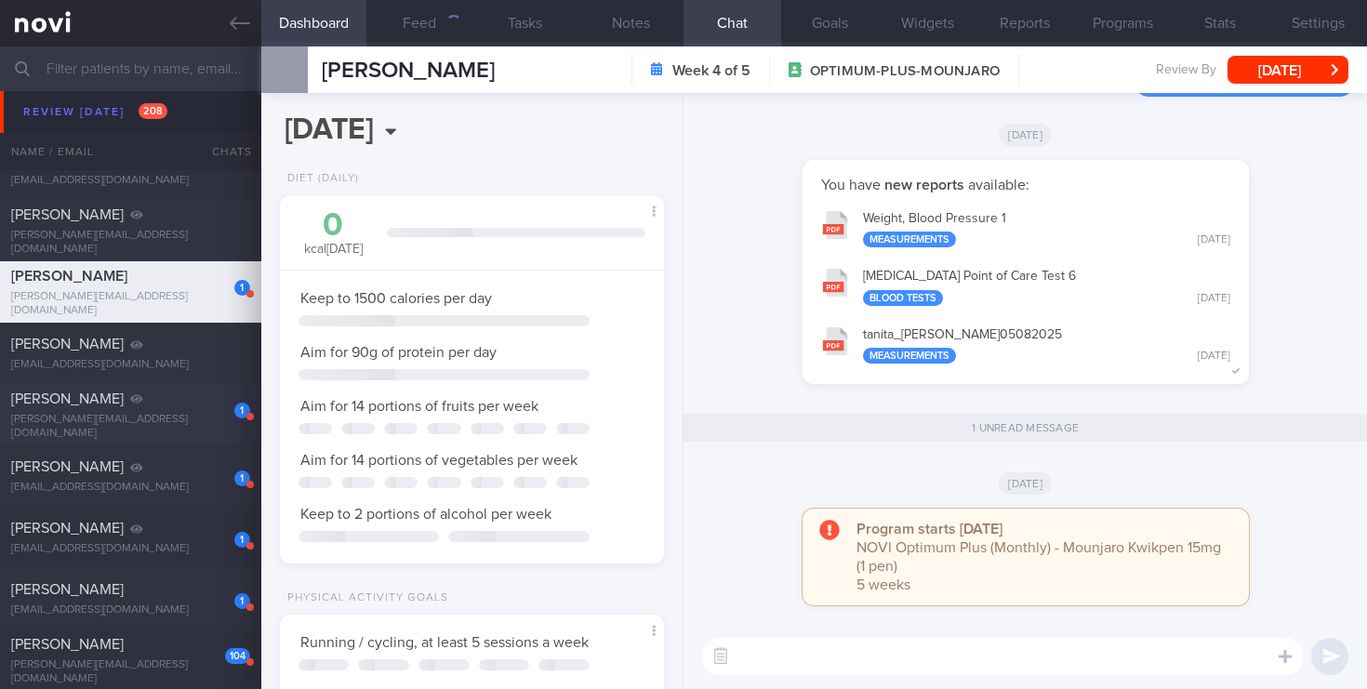
click at [180, 404] on div "[PERSON_NAME]" at bounding box center [128, 399] width 234 height 19
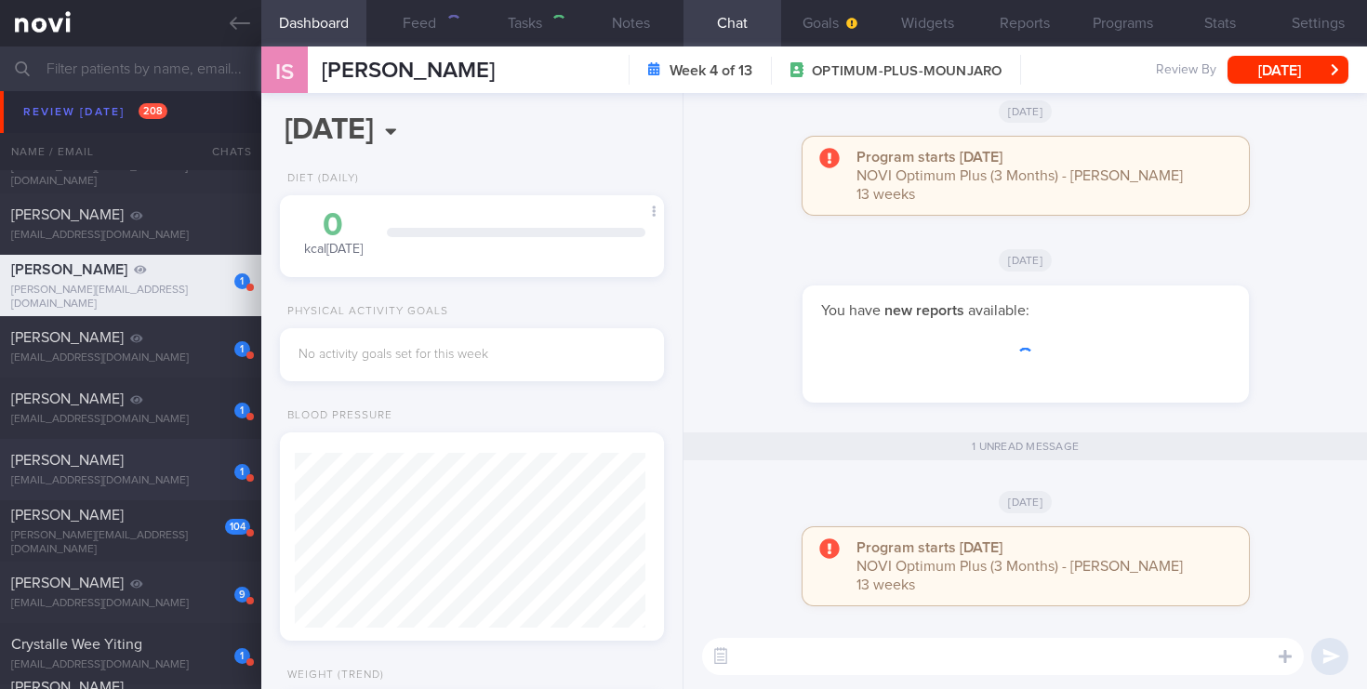
click at [167, 471] on div "1 [PERSON_NAME] [EMAIL_ADDRESS][DOMAIN_NAME]" at bounding box center [130, 469] width 261 height 37
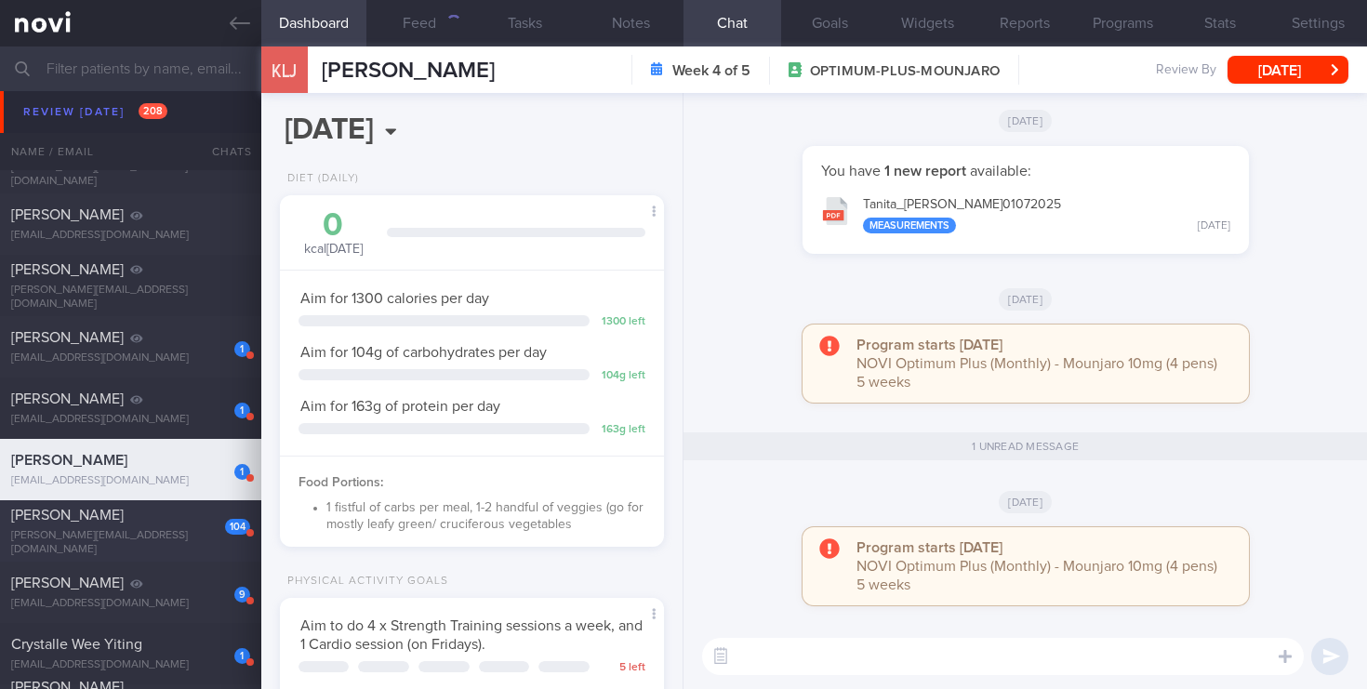
click at [147, 538] on div "[PERSON_NAME][EMAIL_ADDRESS][DOMAIN_NAME]" at bounding box center [130, 543] width 239 height 28
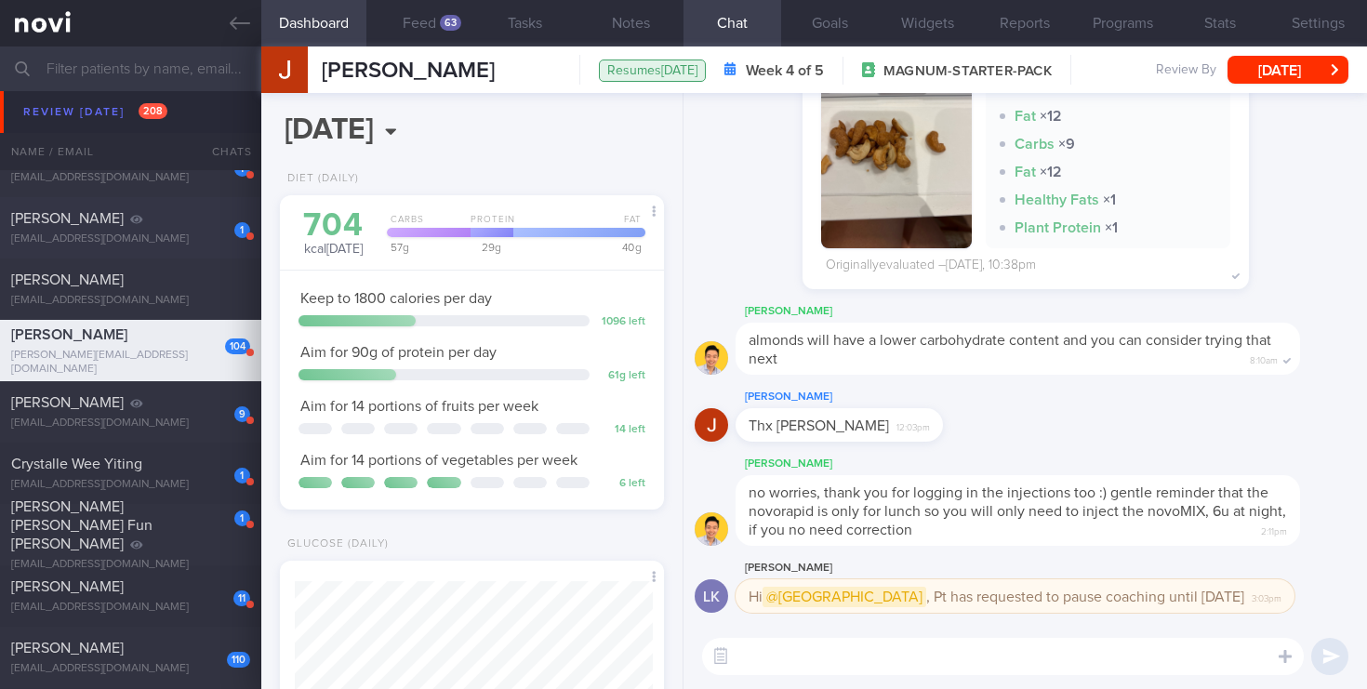
click at [194, 224] on div "[PERSON_NAME]" at bounding box center [128, 218] width 234 height 19
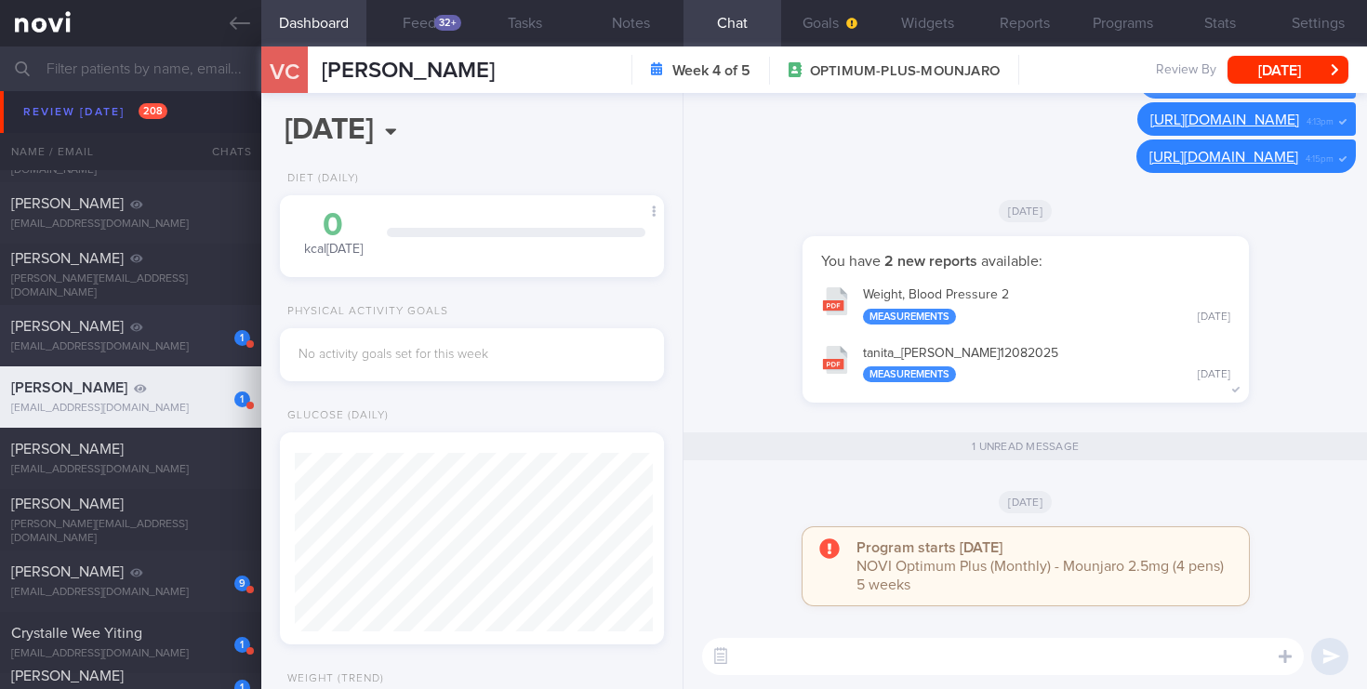
click at [174, 339] on div "1 [PERSON_NAME] [EMAIL_ADDRESS][DOMAIN_NAME]" at bounding box center [130, 335] width 261 height 37
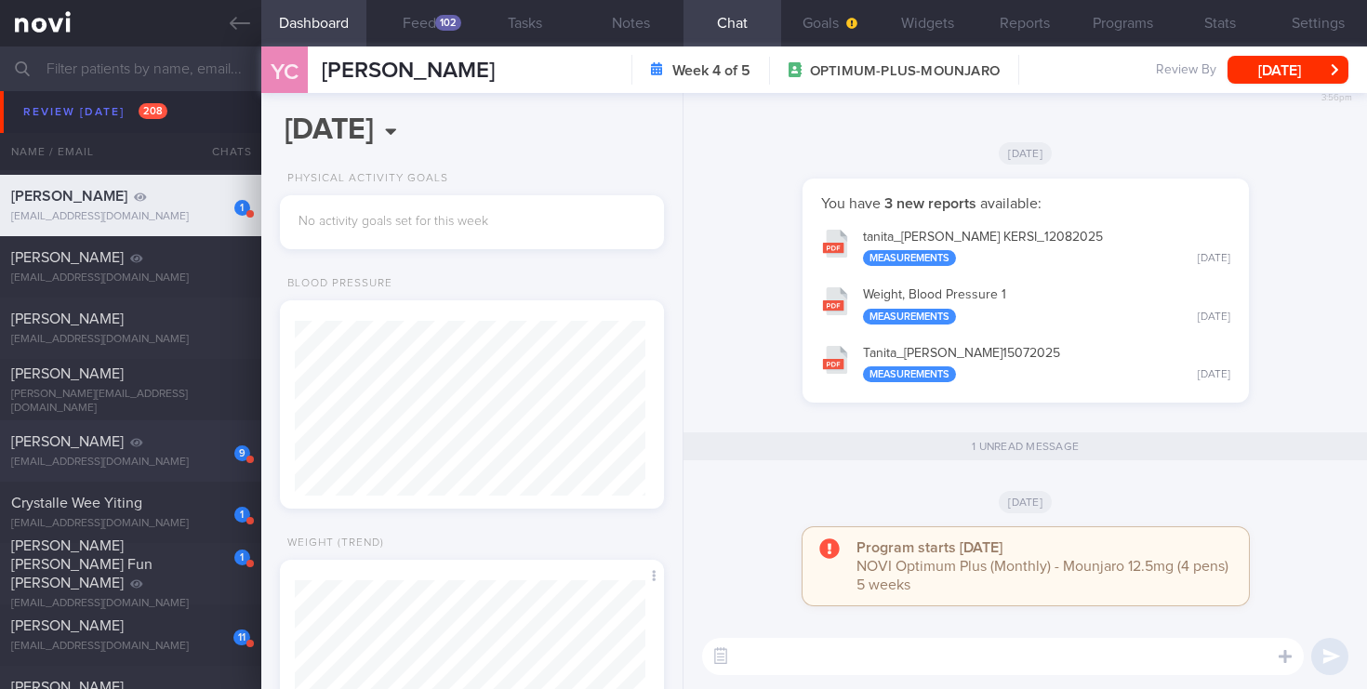
click at [177, 443] on div "[PERSON_NAME]" at bounding box center [128, 441] width 234 height 19
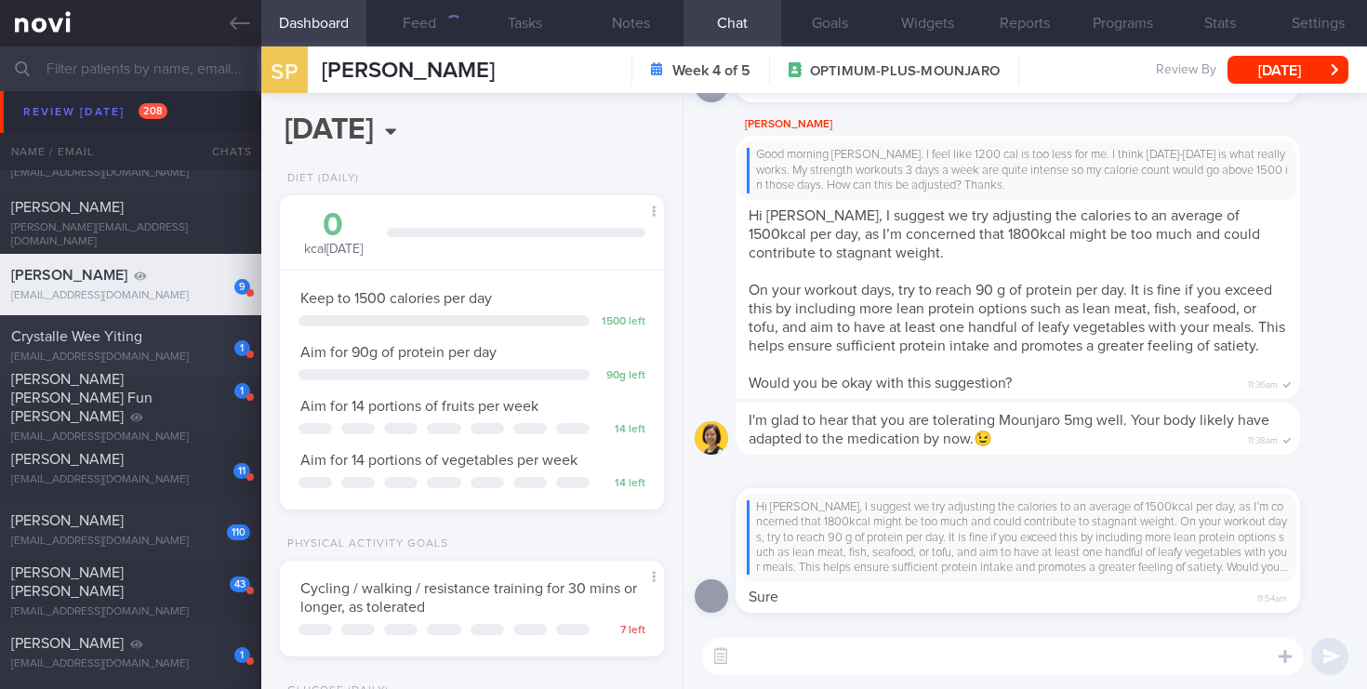
click at [149, 337] on div "Crystalle Wee Yiting" at bounding box center [128, 336] width 234 height 19
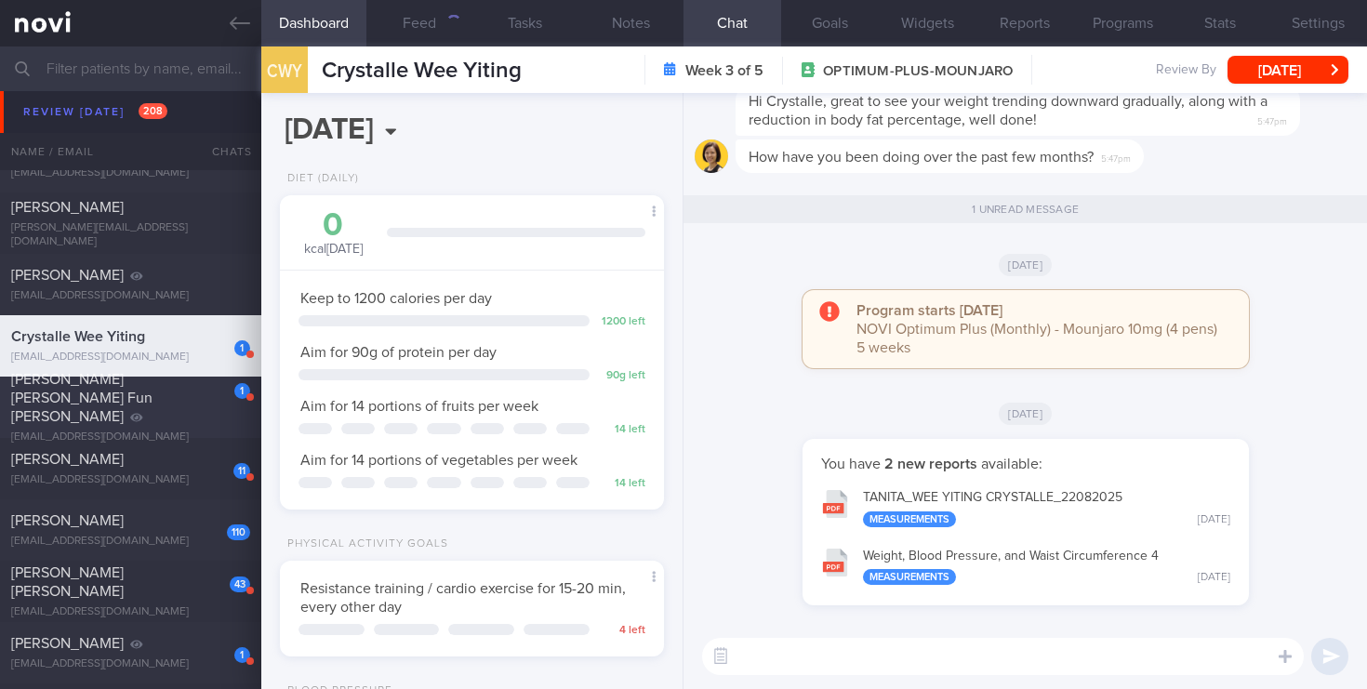
click at [234, 390] on div "1" at bounding box center [242, 389] width 16 height 19
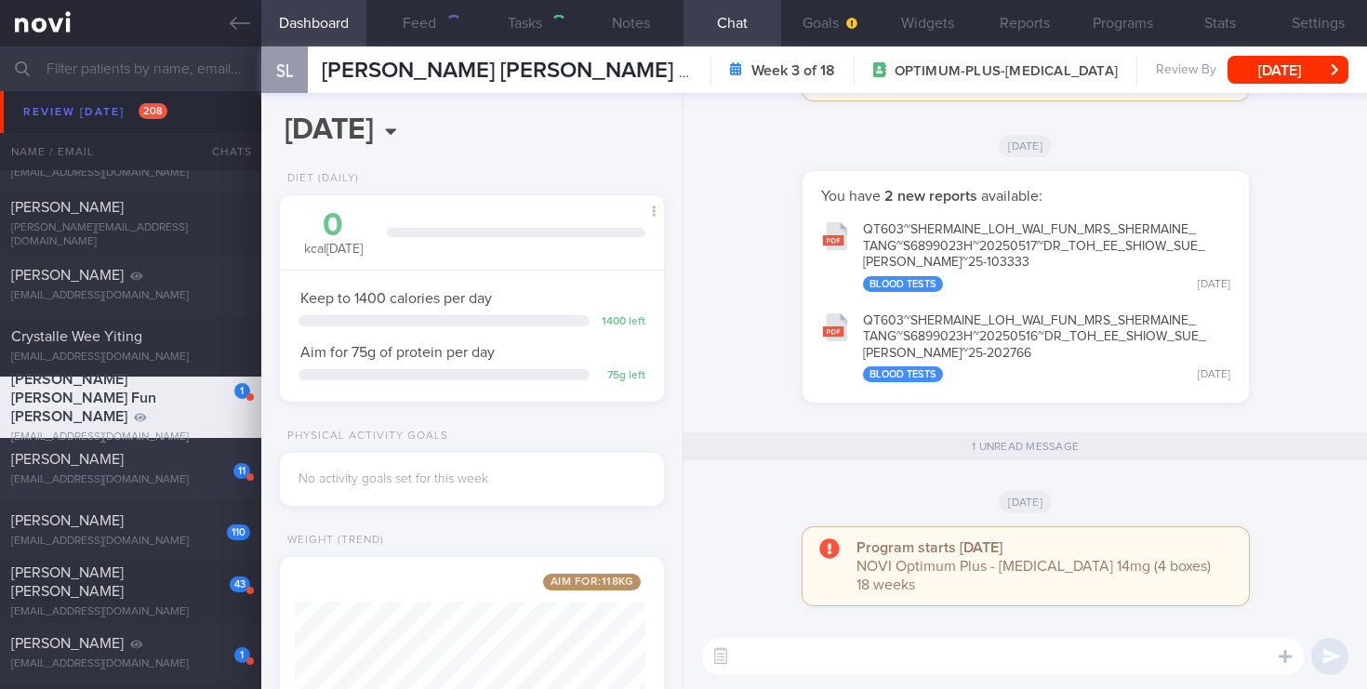
click at [174, 457] on div "[PERSON_NAME]" at bounding box center [128, 459] width 234 height 19
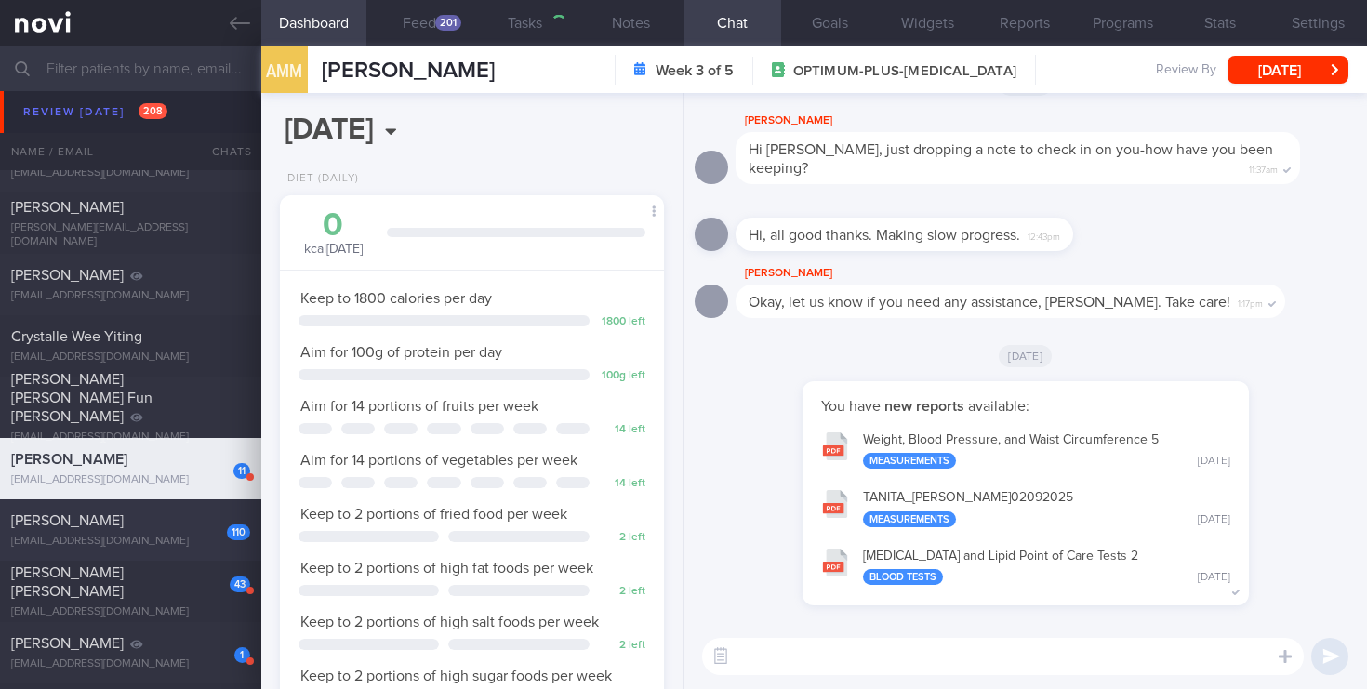
click at [206, 529] on div "110" at bounding box center [226, 525] width 48 height 29
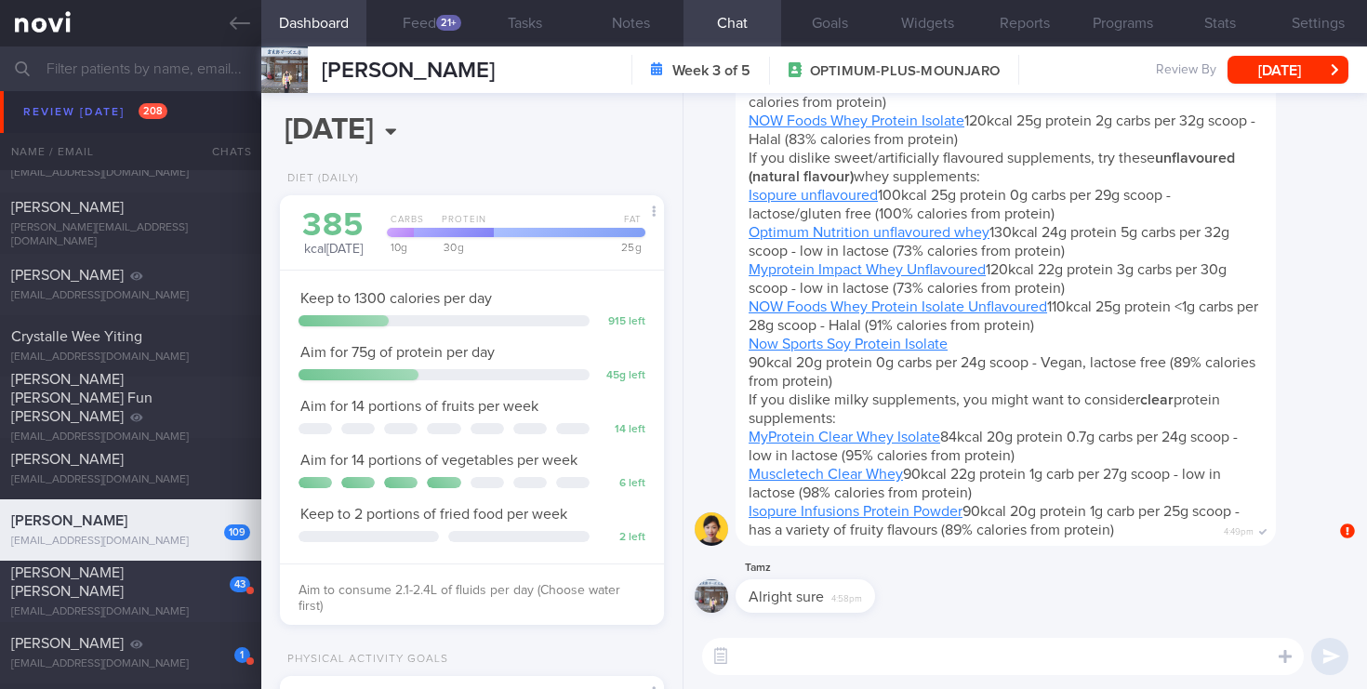
click at [203, 596] on div "[PERSON_NAME] [PERSON_NAME]" at bounding box center [128, 581] width 234 height 37
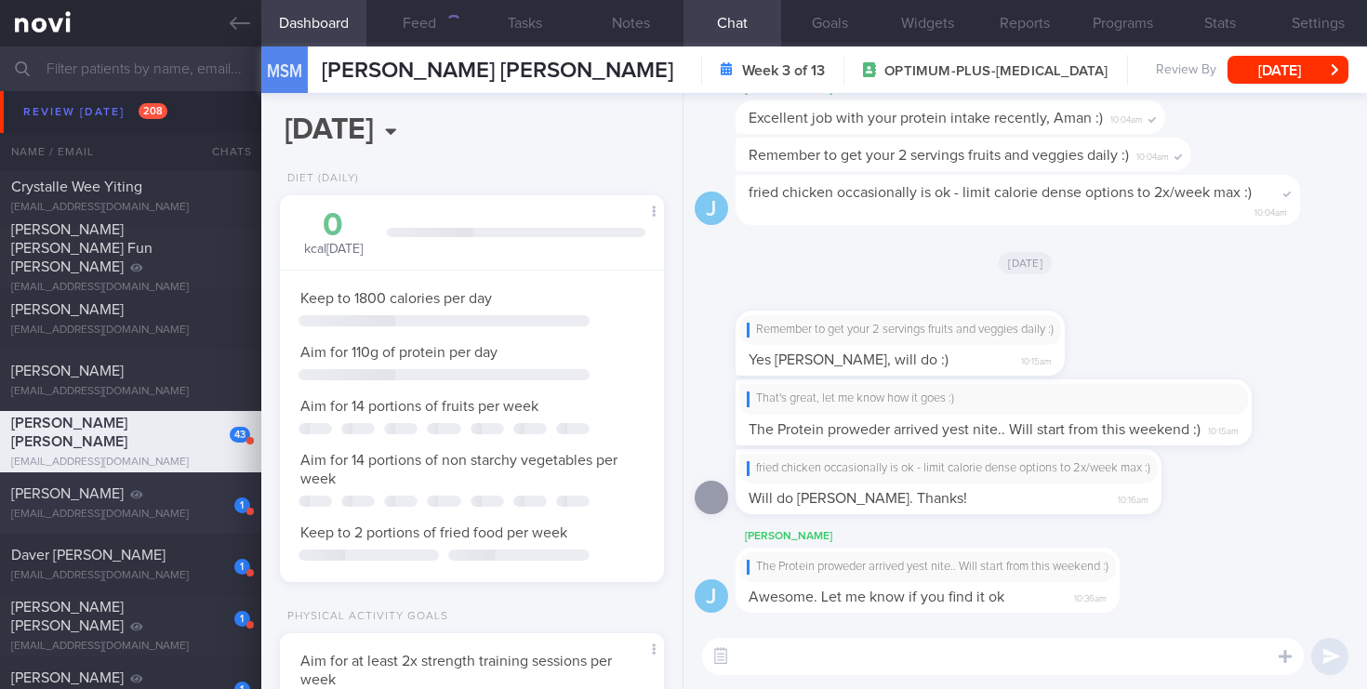
click at [114, 514] on div "[EMAIL_ADDRESS][DOMAIN_NAME]" at bounding box center [130, 515] width 239 height 14
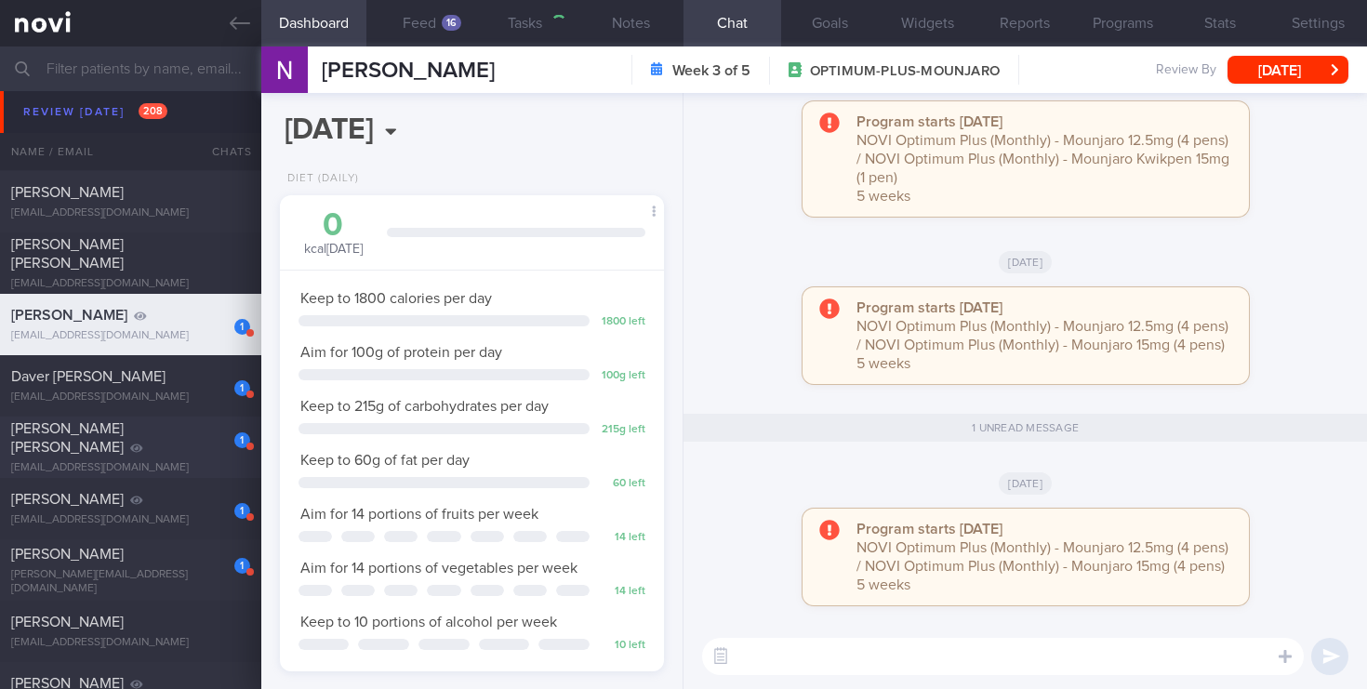
click at [177, 439] on div "[PERSON_NAME] [PERSON_NAME]" at bounding box center [128, 437] width 234 height 37
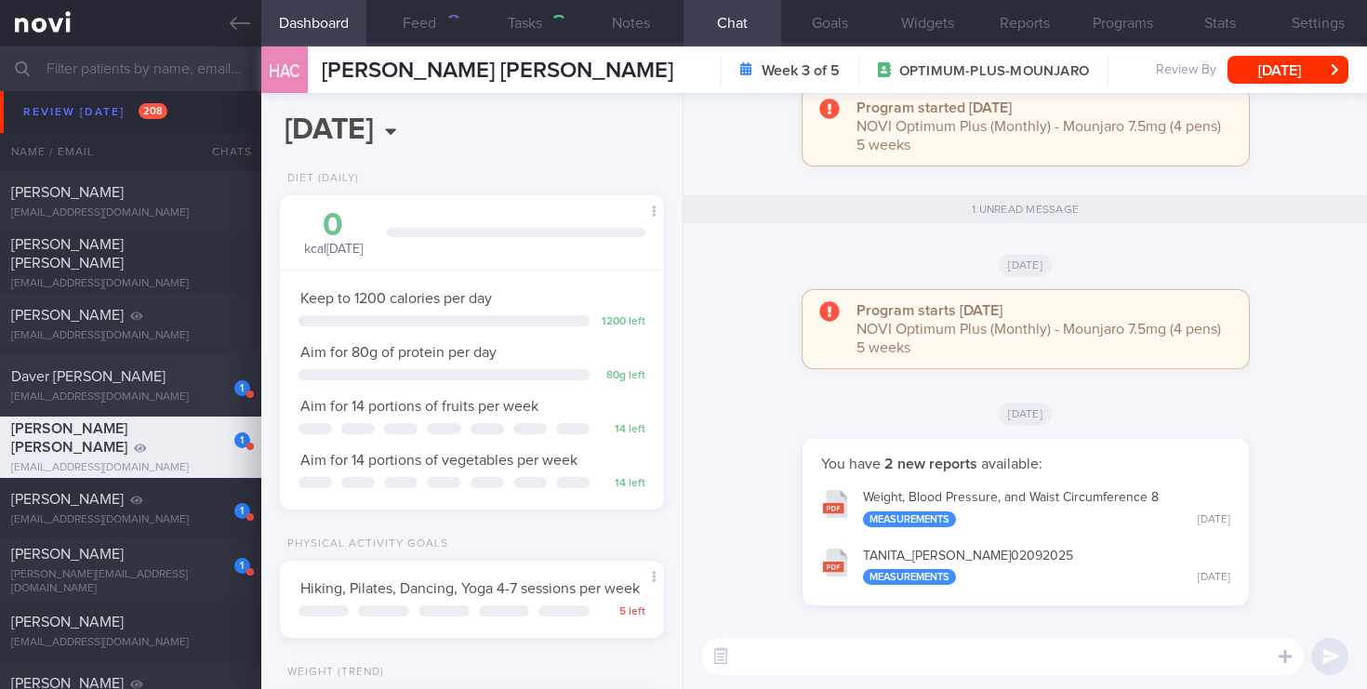
click at [199, 394] on div "[EMAIL_ADDRESS][DOMAIN_NAME]" at bounding box center [130, 398] width 239 height 14
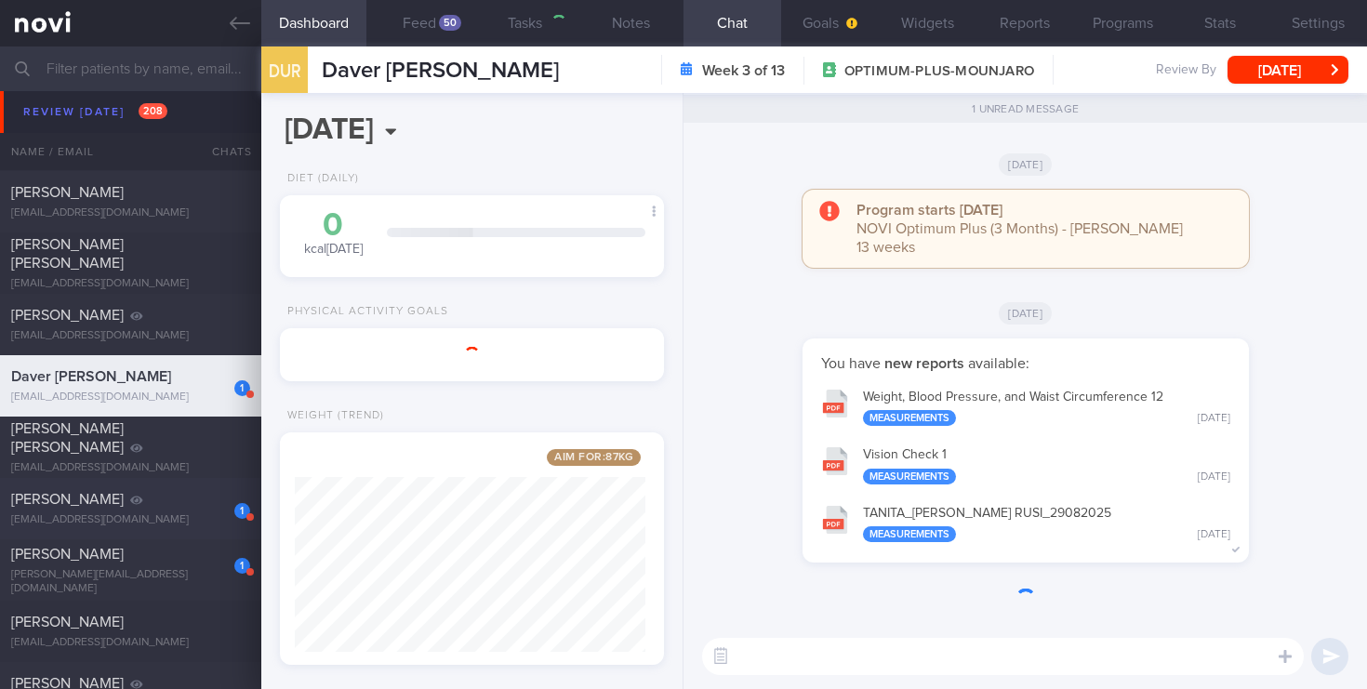
click at [211, 517] on div "1" at bounding box center [229, 504] width 41 height 29
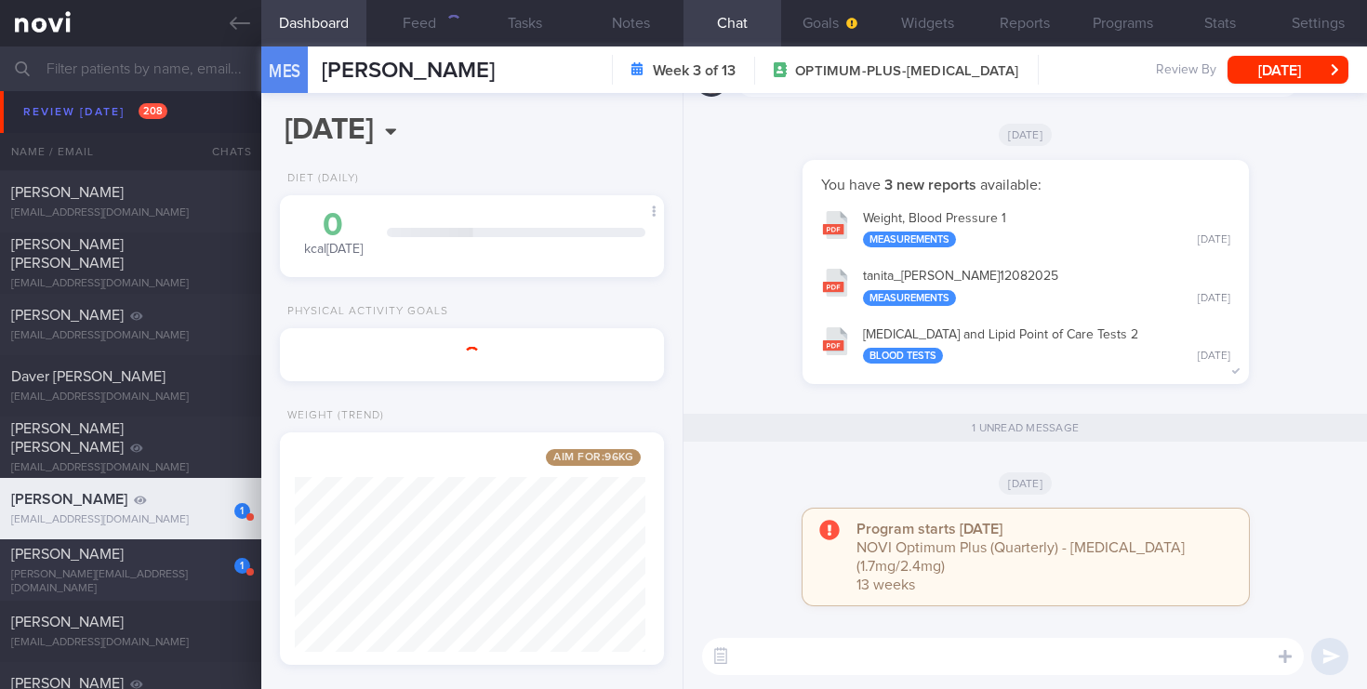
click at [140, 562] on div "[PERSON_NAME]" at bounding box center [128, 554] width 234 height 19
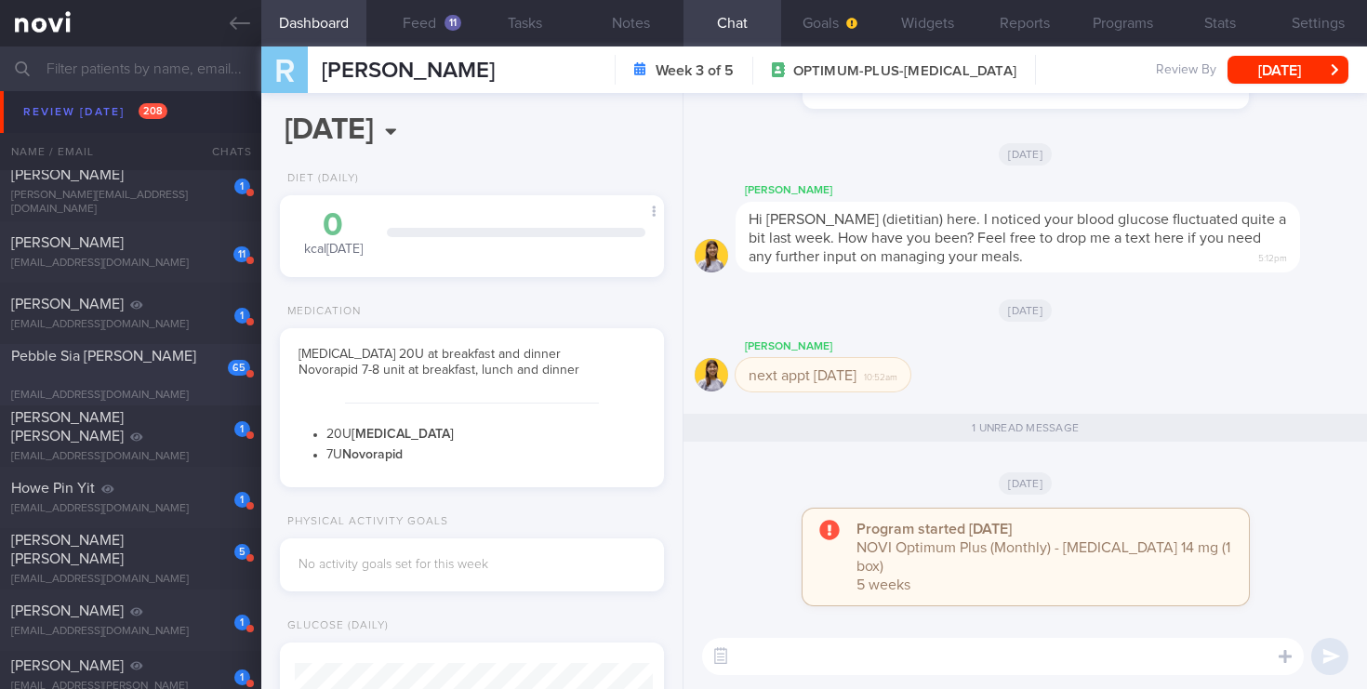
click at [127, 360] on span "Pebble Sia [PERSON_NAME]" at bounding box center [103, 356] width 185 height 15
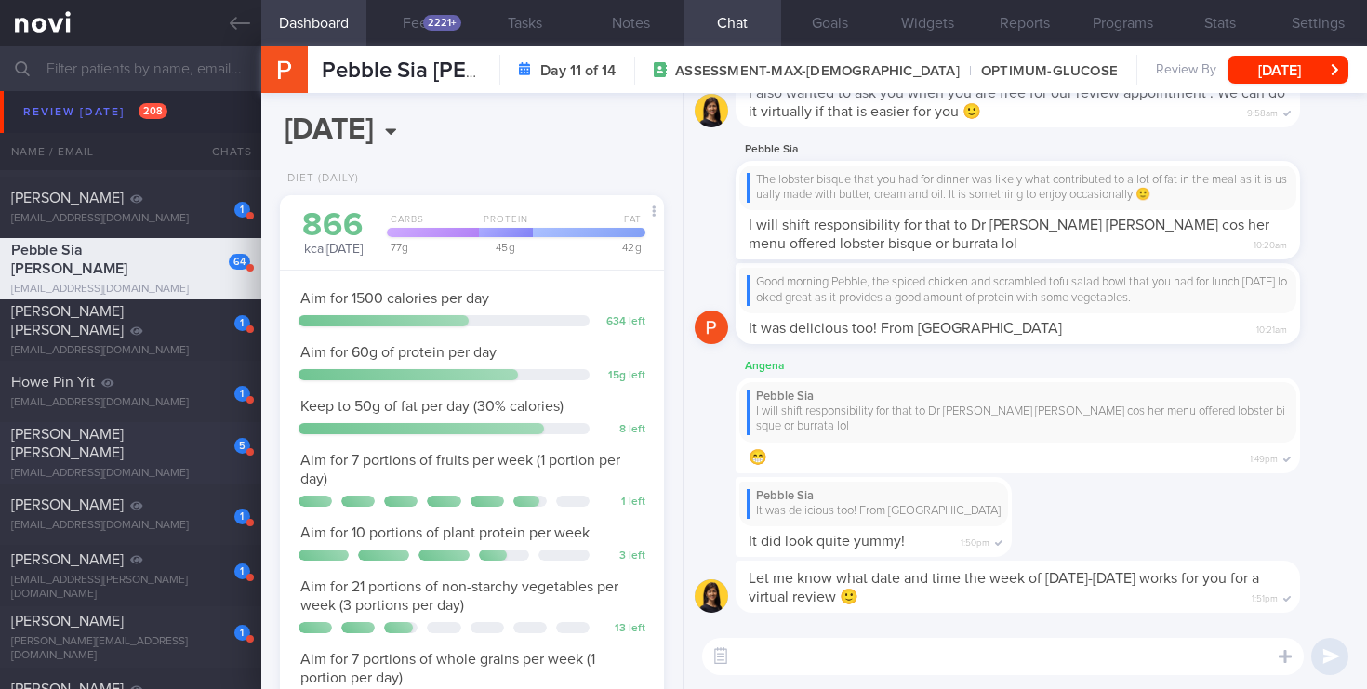
click at [124, 440] on span "[PERSON_NAME] [PERSON_NAME]" at bounding box center [67, 443] width 113 height 33
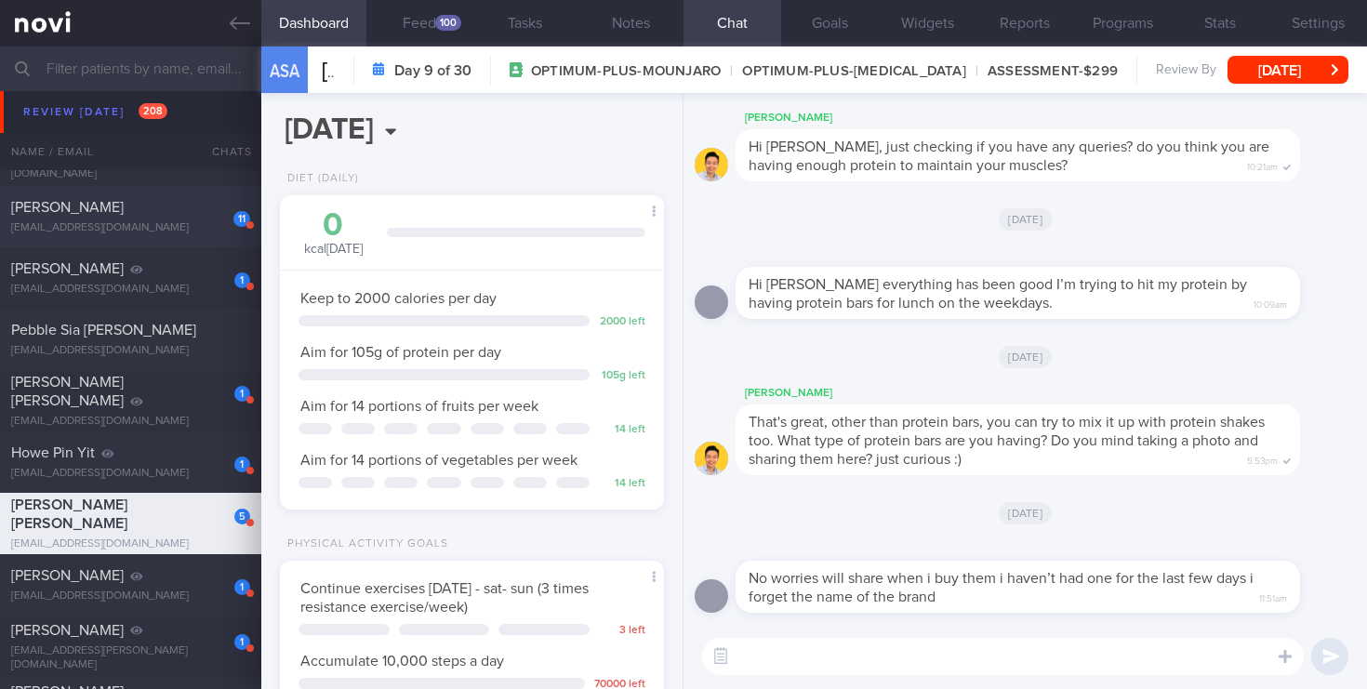
click at [211, 221] on div "11" at bounding box center [229, 212] width 42 height 29
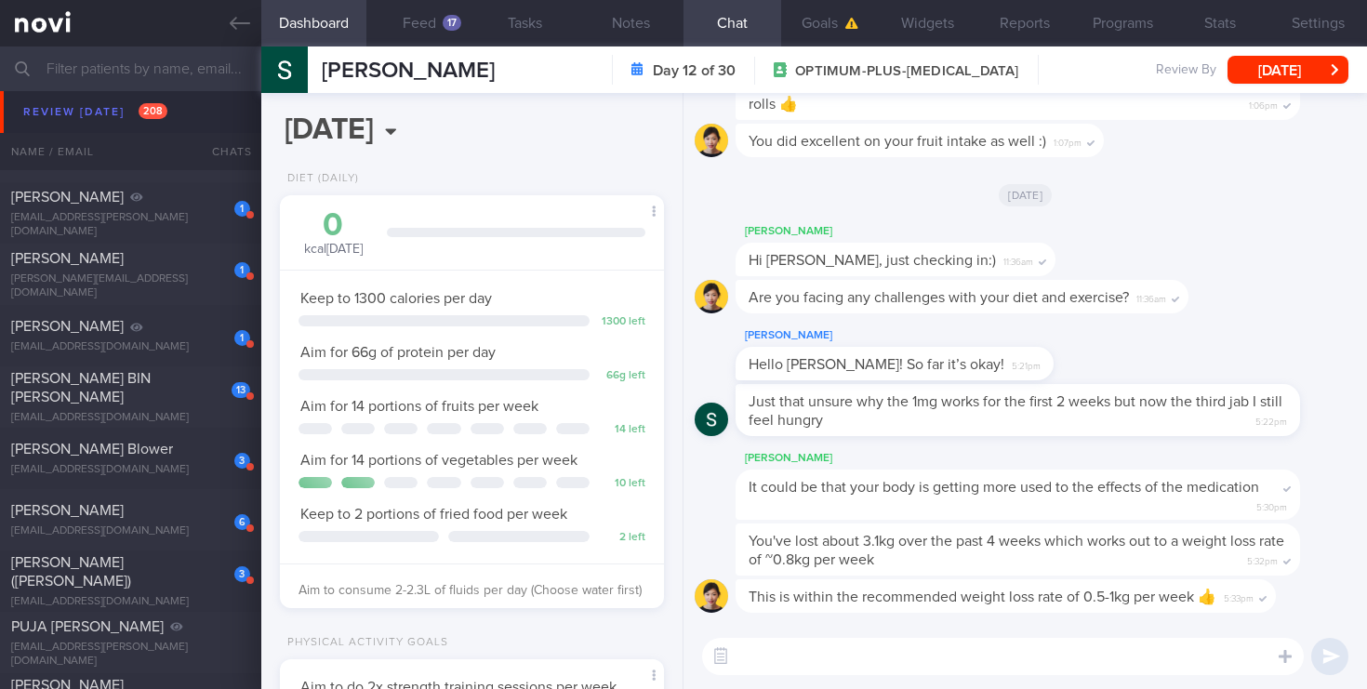
drag, startPoint x: 128, startPoint y: 391, endPoint x: 762, endPoint y: 131, distance: 685.5
click at [128, 391] on span "[PERSON_NAME] BIN [PERSON_NAME]" at bounding box center [80, 387] width 139 height 33
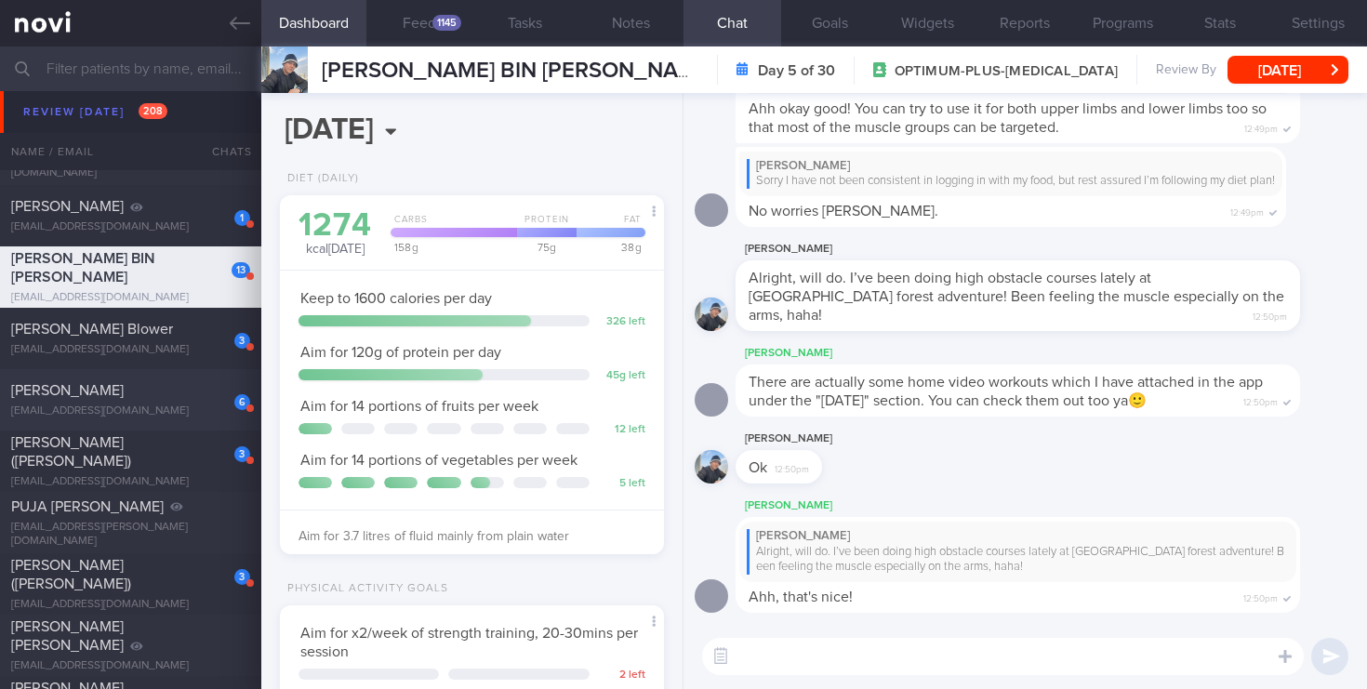
click at [219, 391] on div "6" at bounding box center [229, 395] width 41 height 29
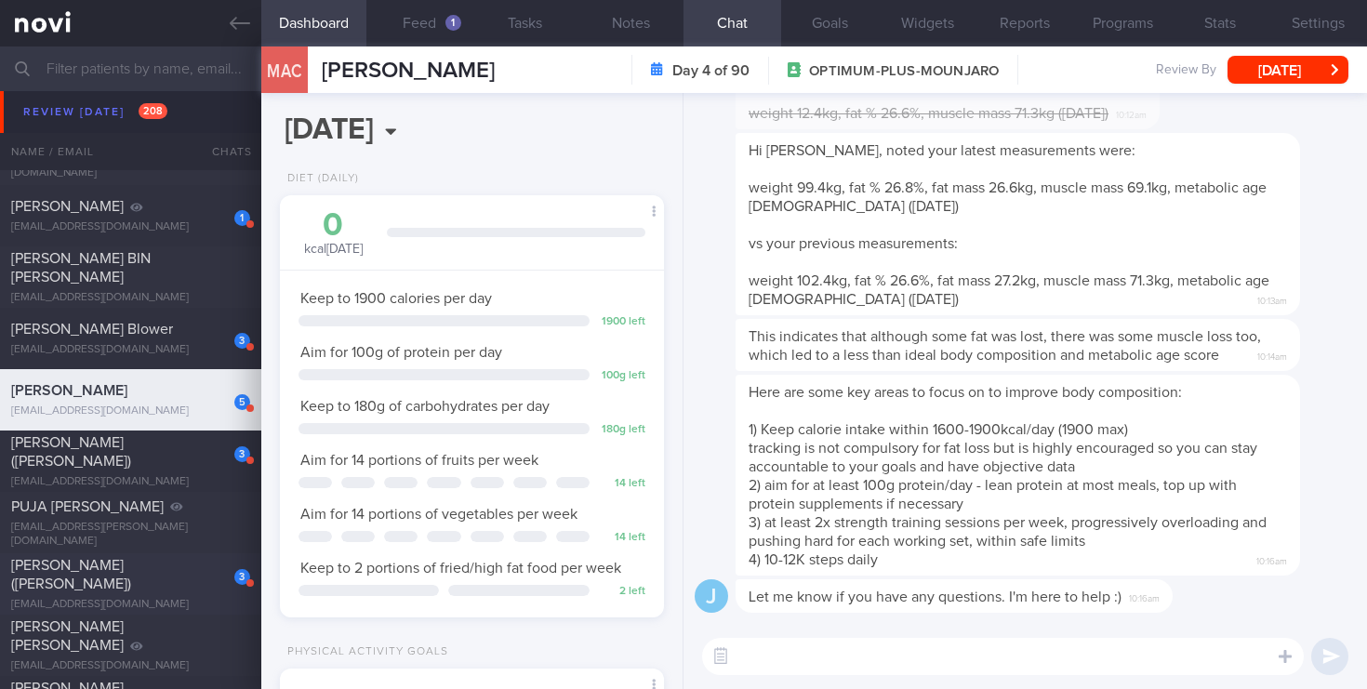
click at [131, 576] on span "[PERSON_NAME] ([PERSON_NAME])" at bounding box center [71, 574] width 120 height 33
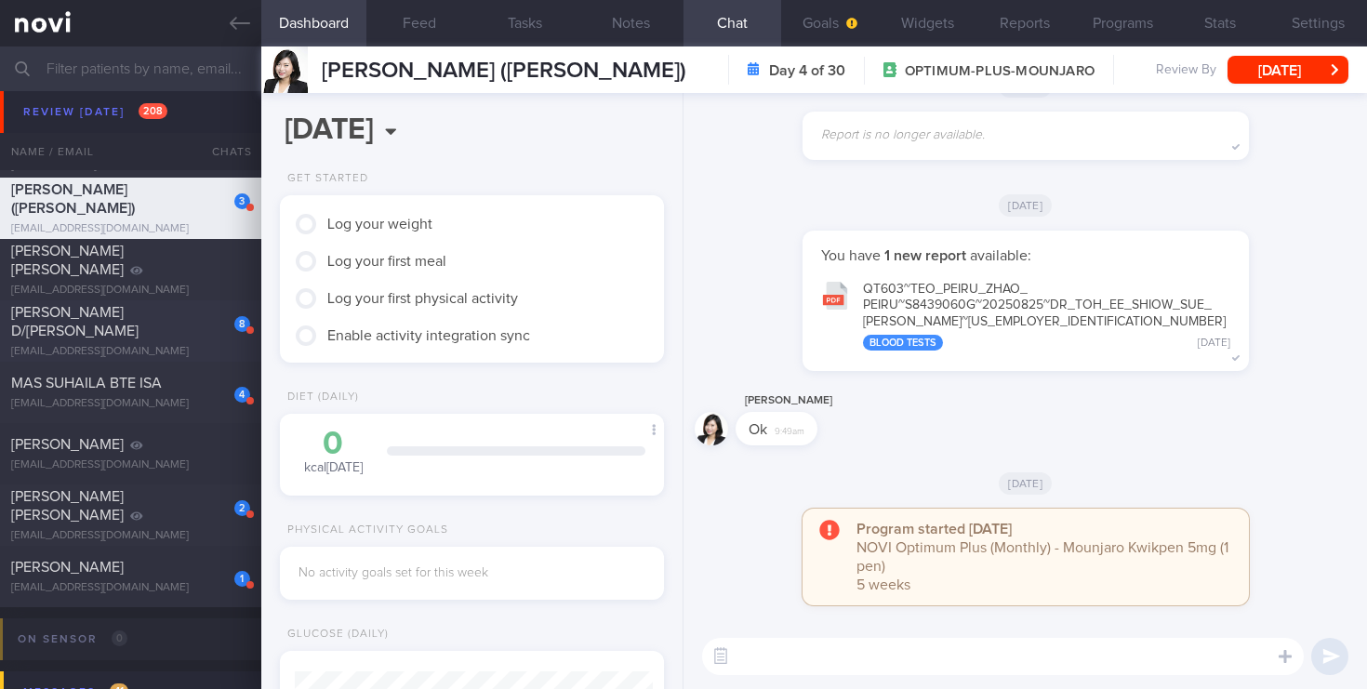
click at [192, 335] on div "[PERSON_NAME] D/[PERSON_NAME]" at bounding box center [128, 321] width 234 height 37
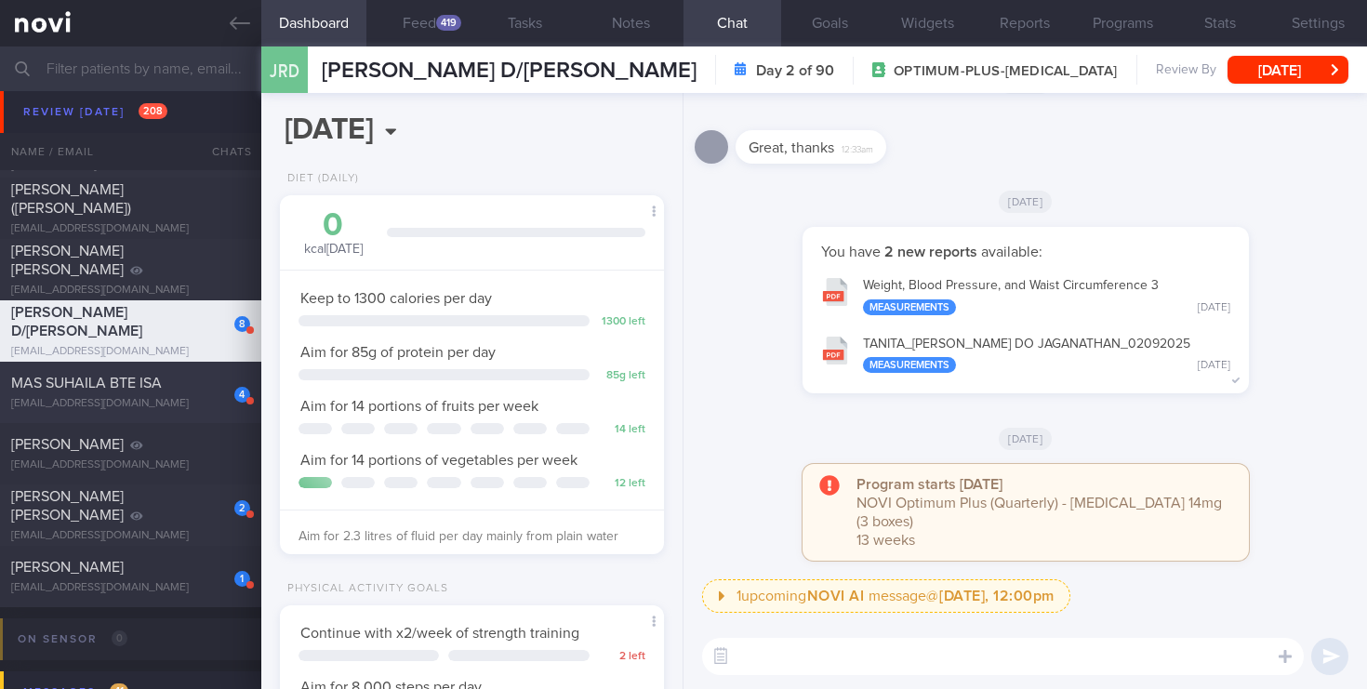
click at [223, 375] on div "4" at bounding box center [229, 388] width 41 height 29
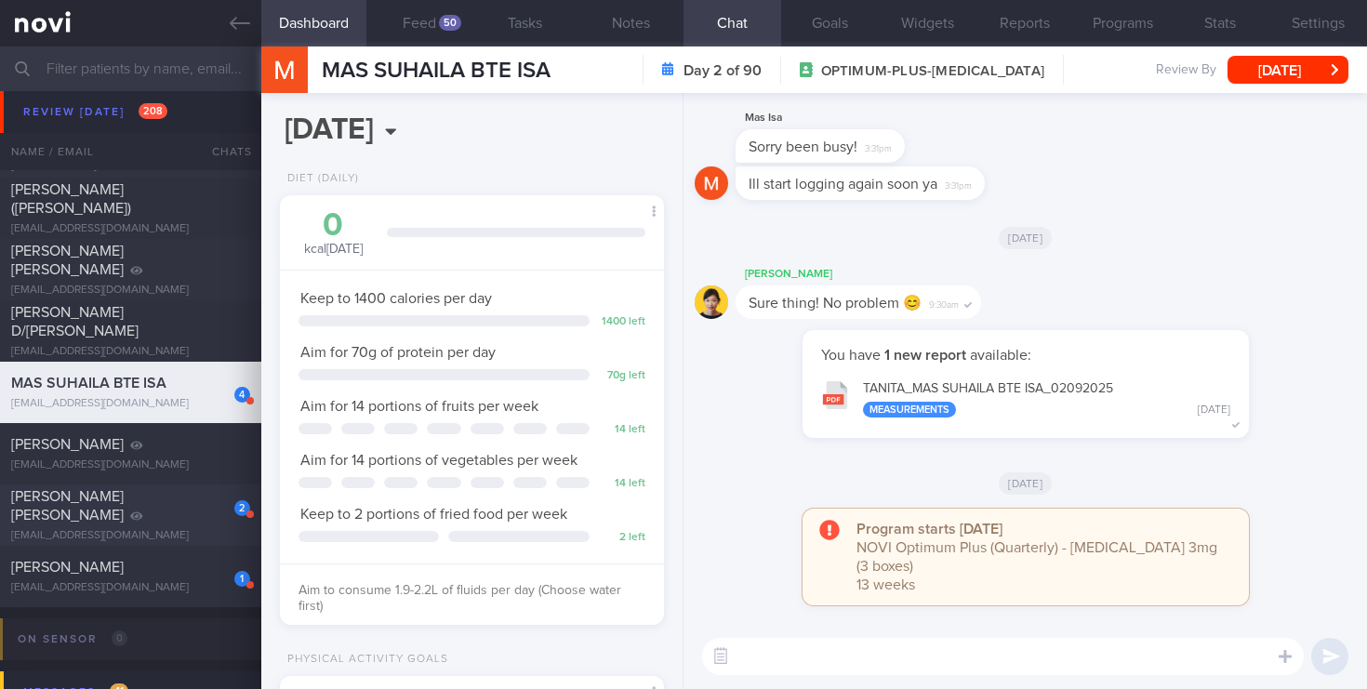
click at [196, 529] on div "[EMAIL_ADDRESS][DOMAIN_NAME]" at bounding box center [130, 536] width 239 height 14
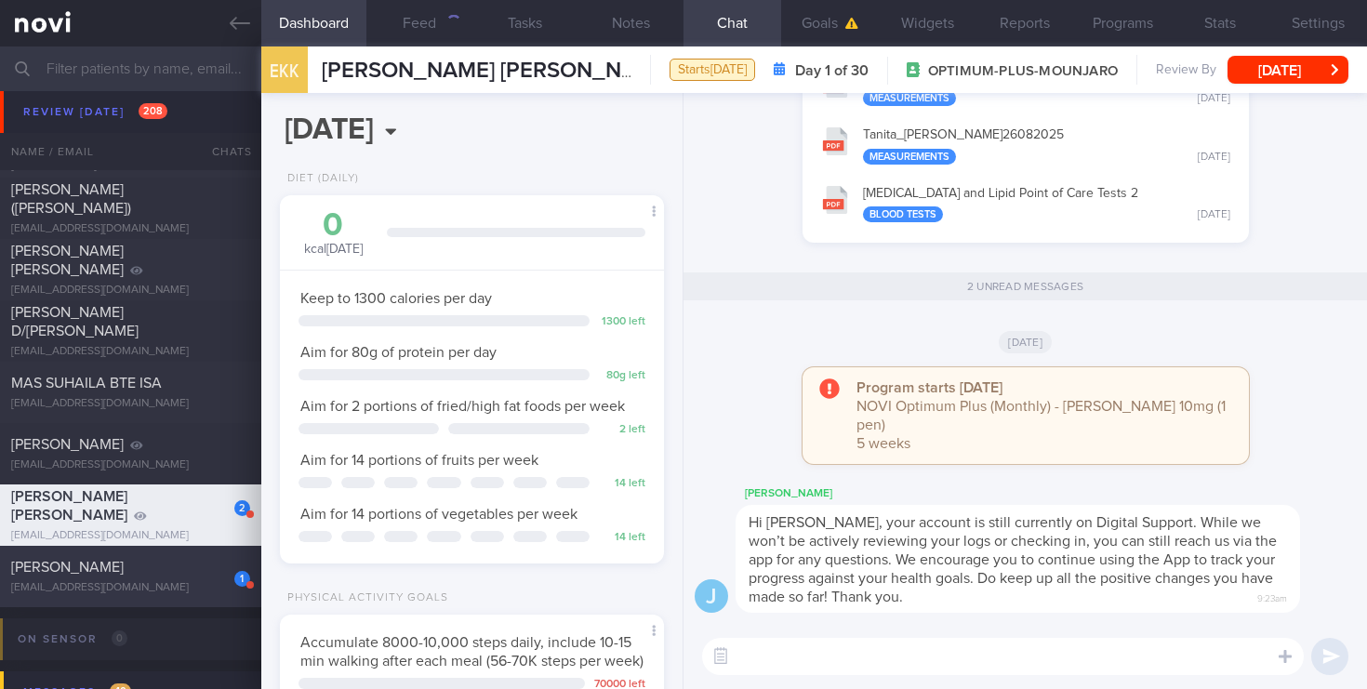
click at [147, 580] on div "1 [PERSON_NAME] [EMAIL_ADDRESS][DOMAIN_NAME]" at bounding box center [130, 576] width 261 height 37
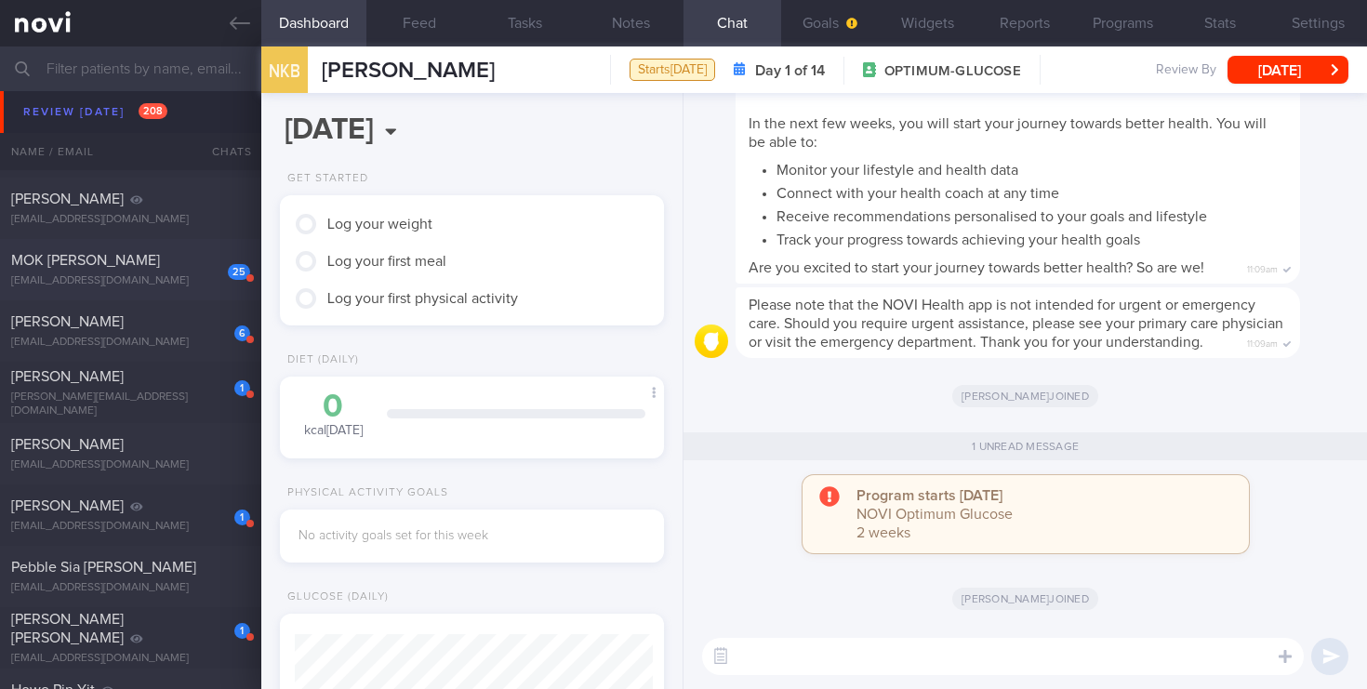
click at [142, 280] on div "[EMAIL_ADDRESS][DOMAIN_NAME]" at bounding box center [130, 281] width 239 height 14
select select "7"
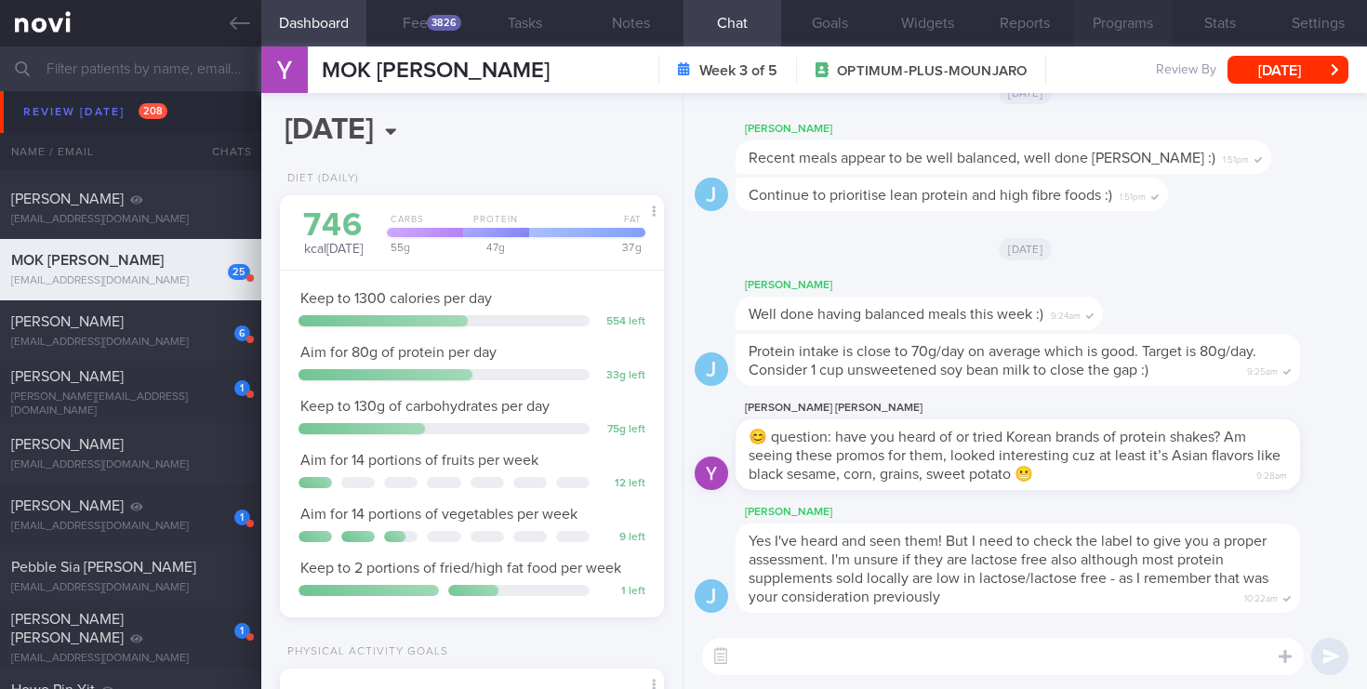
scroll to position [179, 358]
